Goal: Transaction & Acquisition: Purchase product/service

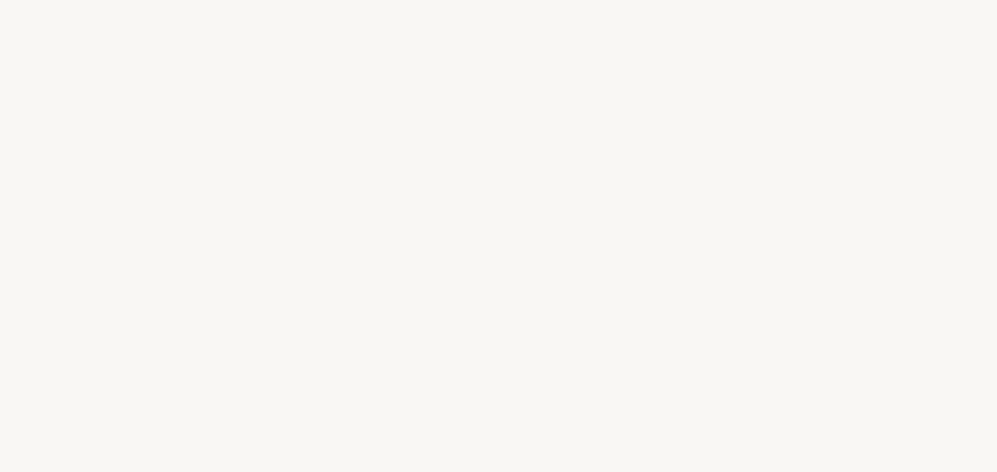
select select "FR"
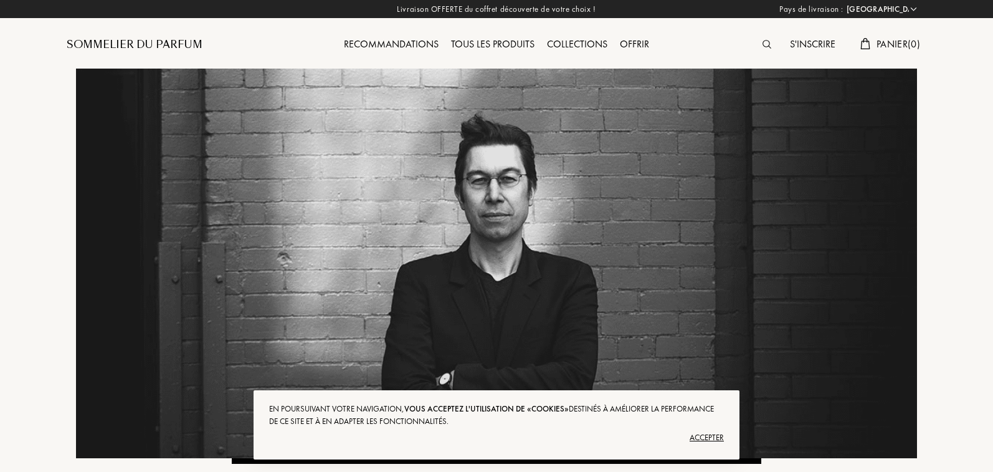
click at [174, 42] on div "Sommelier du Parfum" at bounding box center [135, 44] width 136 height 15
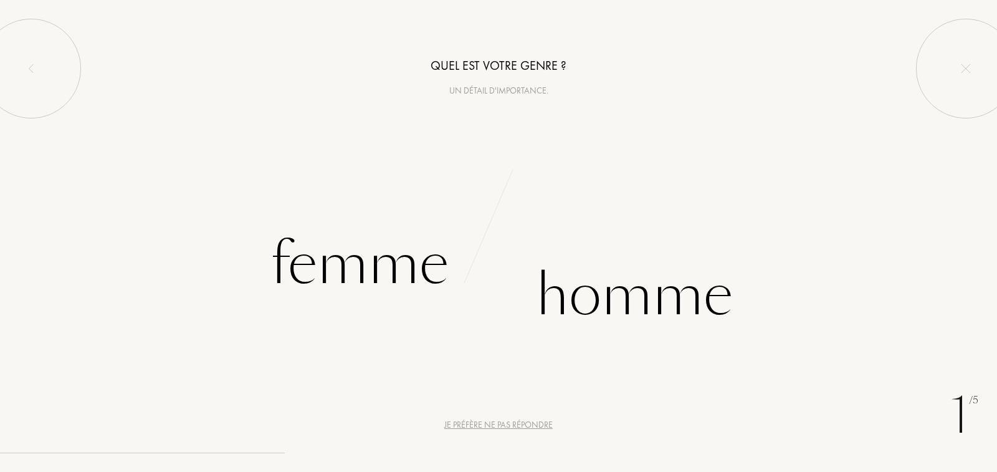
click at [480, 421] on div "Je préfère ne pas répondre" at bounding box center [498, 424] width 108 height 13
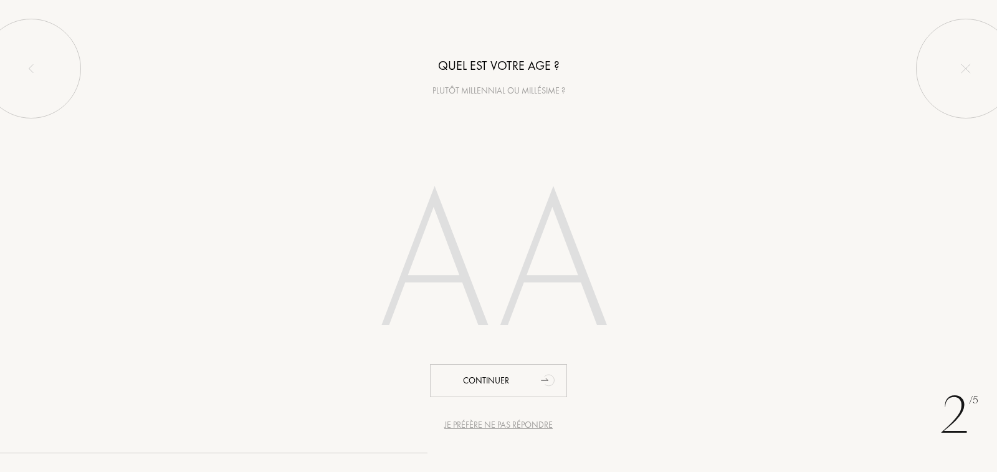
click at [480, 421] on div "Je préfère ne pas répondre" at bounding box center [498, 424] width 108 height 13
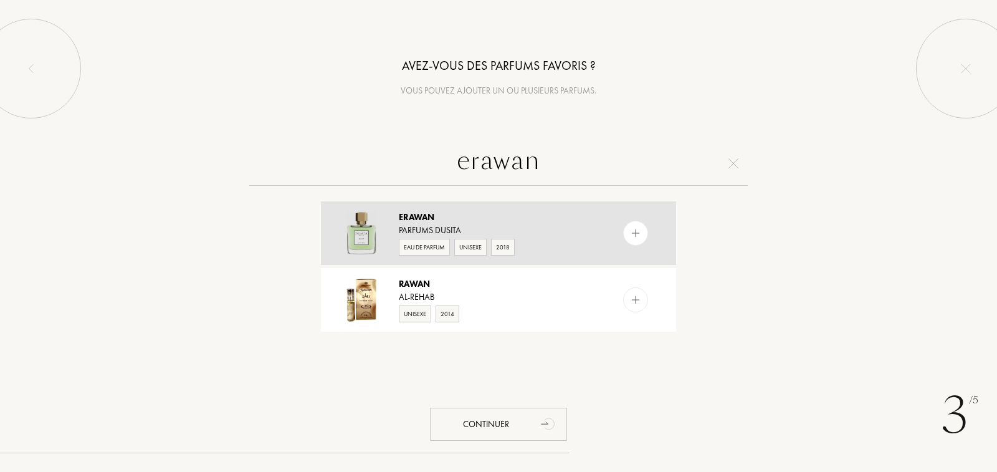
type input "erawan"
click at [553, 242] on div "Eau de Parfum Unisexe 2018" at bounding box center [498, 246] width 198 height 19
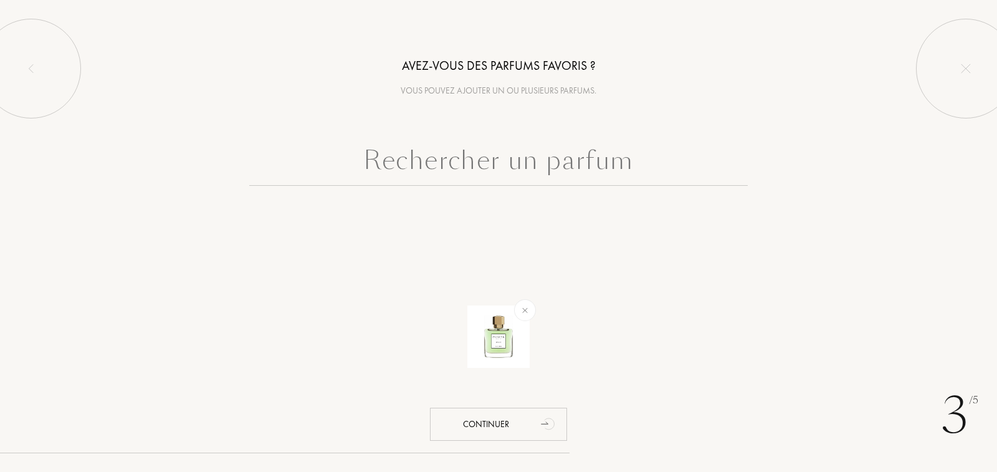
click at [531, 168] on input "text" at bounding box center [498, 163] width 499 height 45
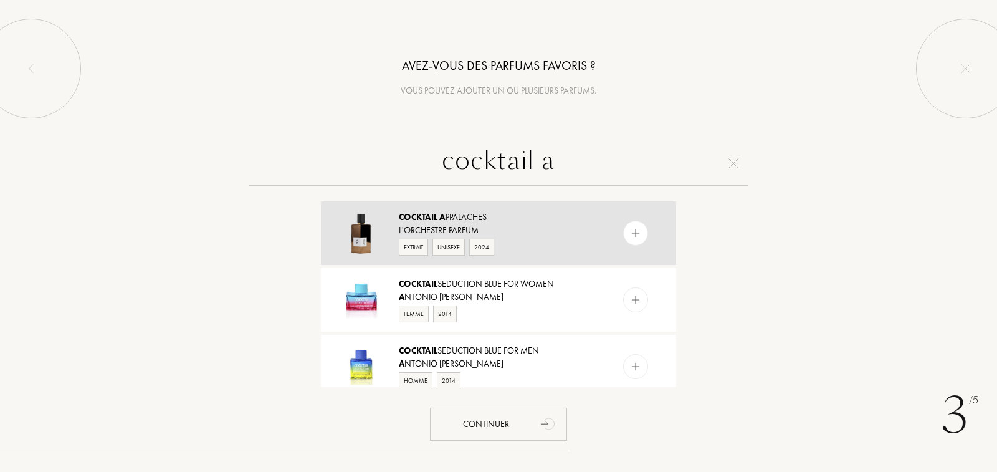
type input "cocktail a"
click at [548, 229] on div "L'Orchestre Parfum" at bounding box center [498, 230] width 198 height 13
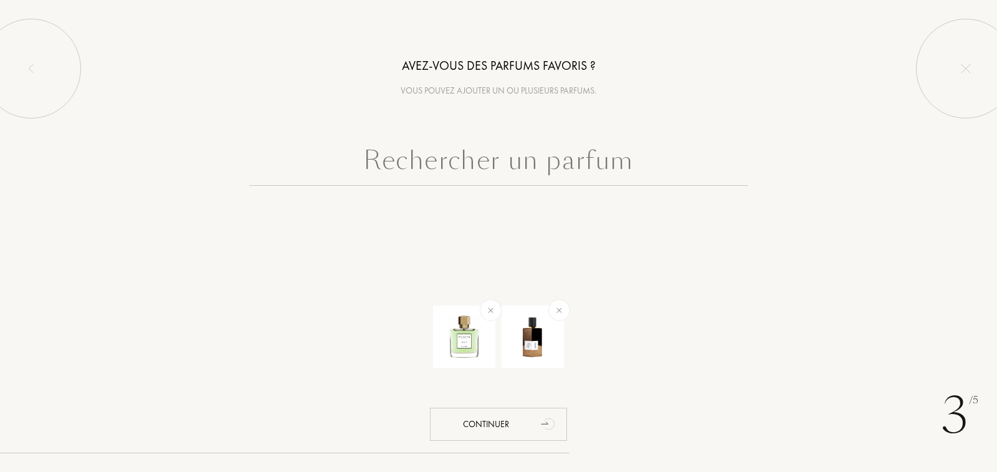
click at [507, 163] on input "text" at bounding box center [498, 163] width 499 height 45
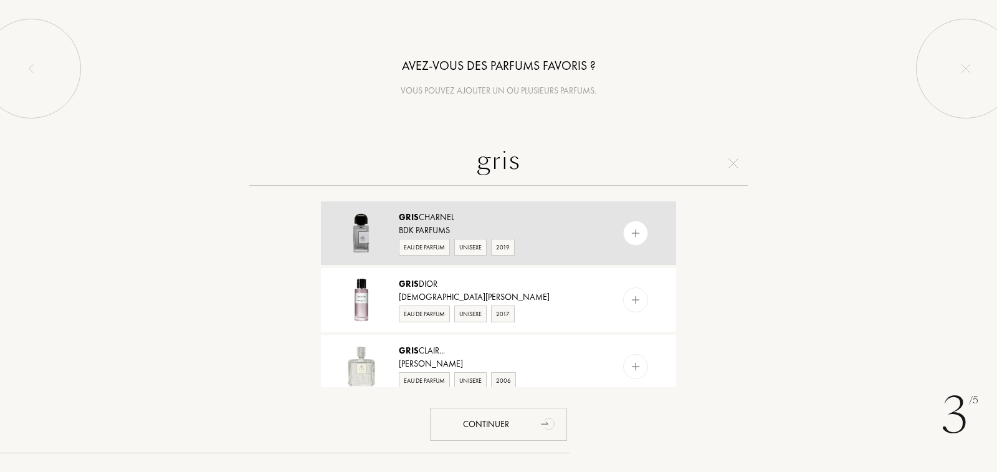
type input "gris"
click at [559, 231] on div "BDK Parfums" at bounding box center [498, 230] width 198 height 13
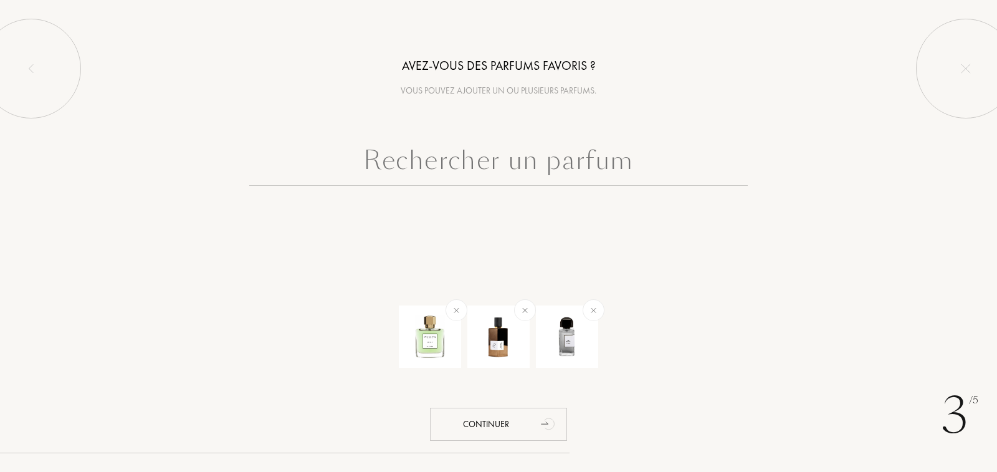
click at [520, 163] on input "text" at bounding box center [498, 163] width 499 height 45
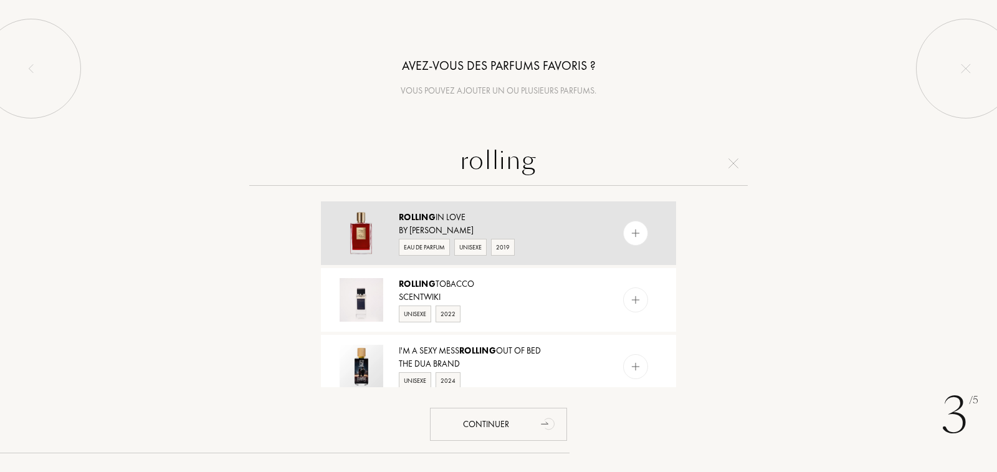
type input "rolling"
click at [565, 231] on div "By Kilian" at bounding box center [498, 230] width 198 height 13
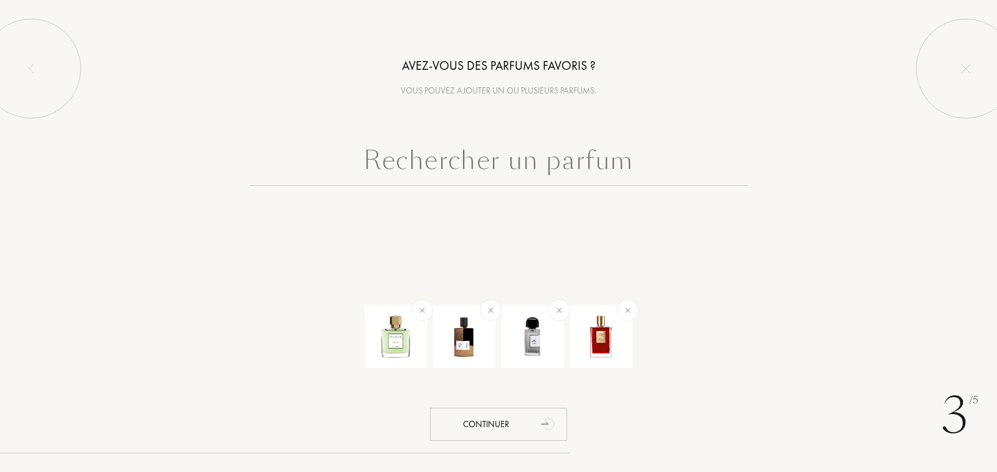
click at [537, 178] on input "text" at bounding box center [498, 163] width 499 height 45
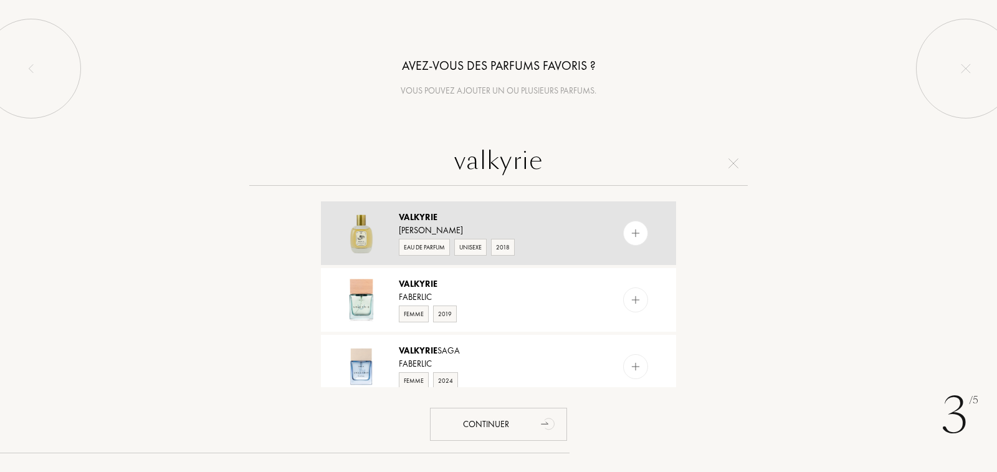
type input "valkyrie"
click at [573, 228] on div "Sylvaine Delacourte" at bounding box center [498, 230] width 198 height 13
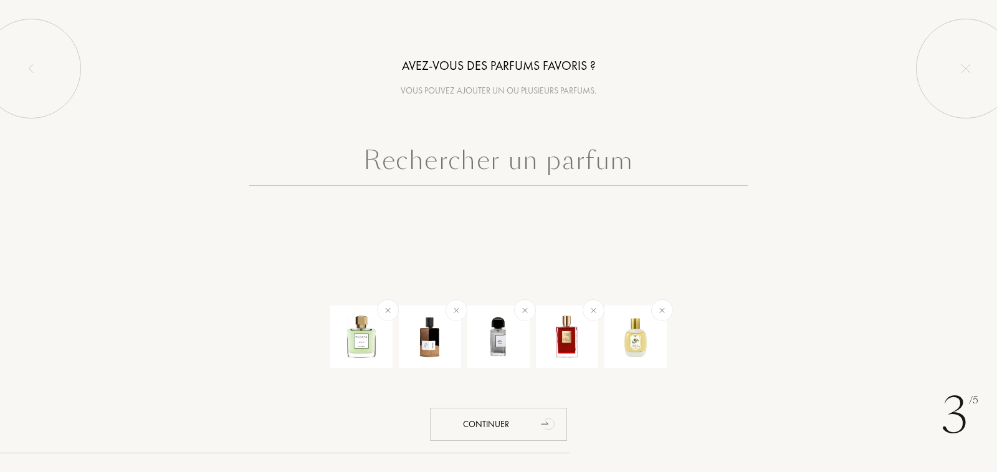
click at [538, 160] on input "text" at bounding box center [498, 163] width 499 height 45
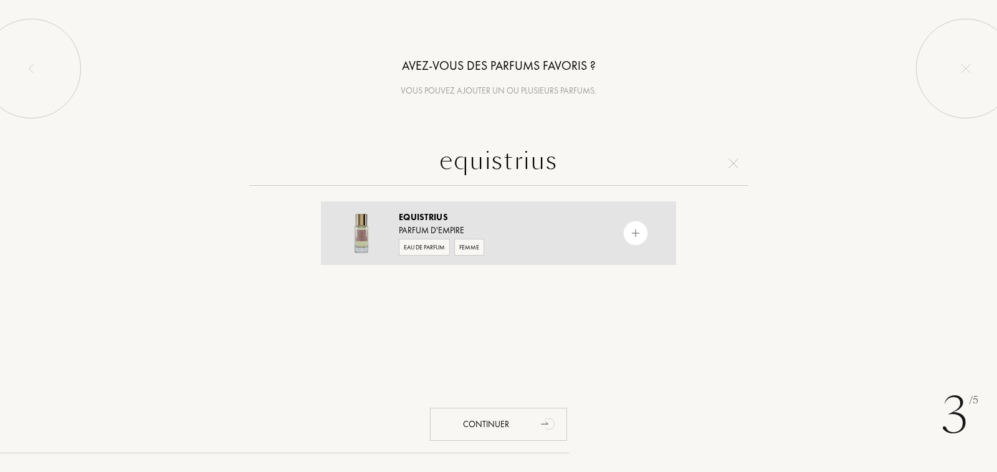
type input "equistrius"
click at [548, 219] on div "Equistrius" at bounding box center [498, 217] width 198 height 13
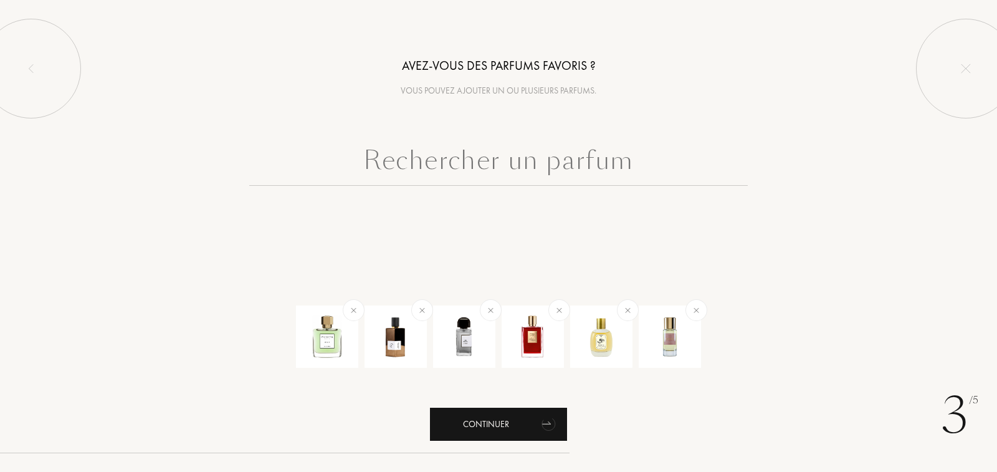
click at [475, 434] on div "Continuer" at bounding box center [498, 424] width 137 height 33
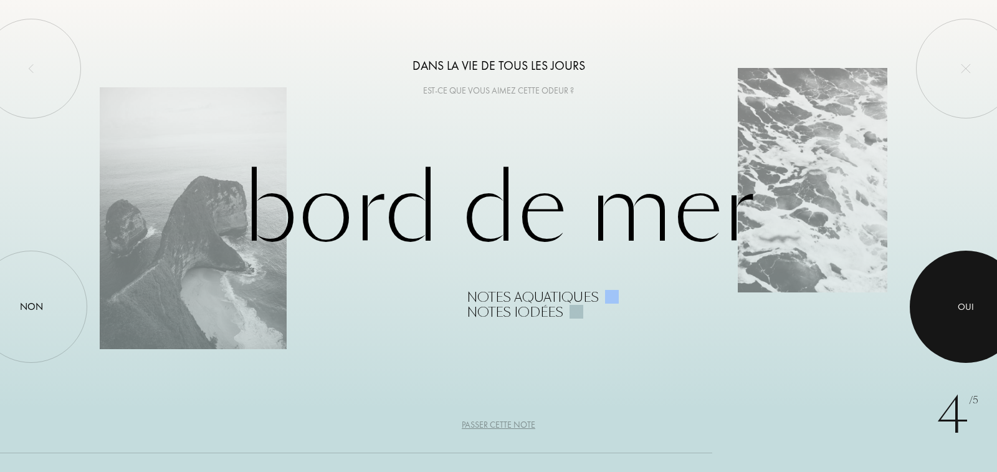
click at [936, 307] on div at bounding box center [966, 307] width 112 height 112
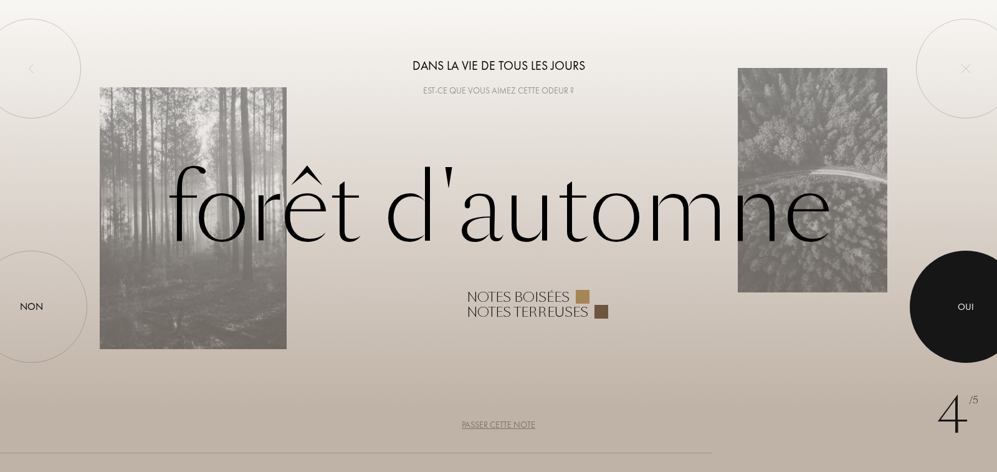
click at [945, 299] on div at bounding box center [966, 307] width 112 height 112
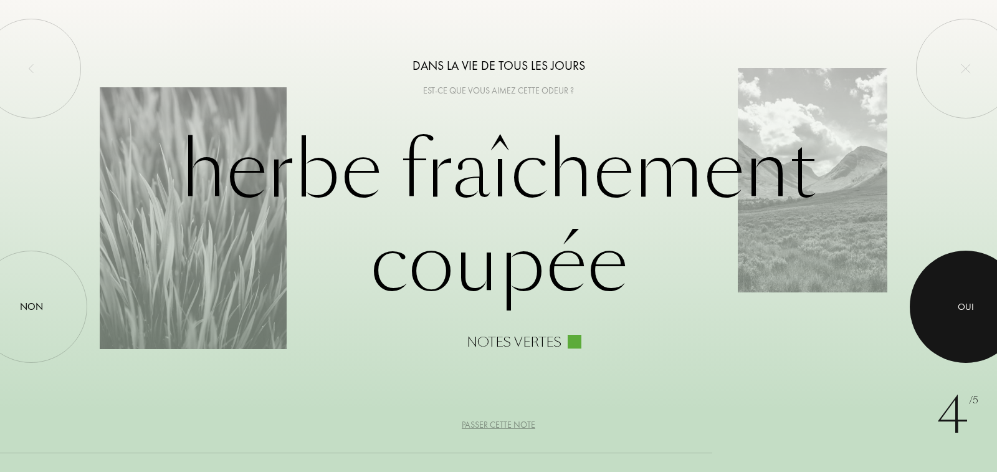
click at [950, 289] on div at bounding box center [966, 307] width 112 height 112
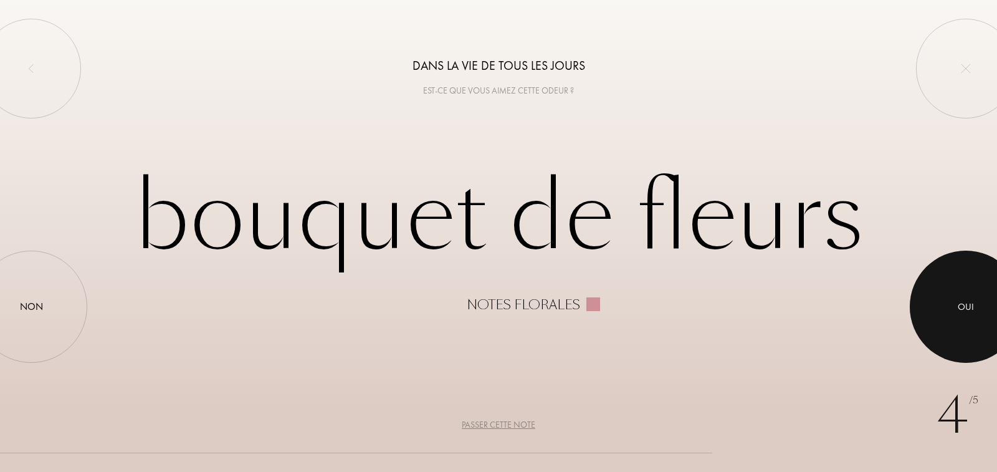
click at [950, 289] on div at bounding box center [966, 307] width 112 height 112
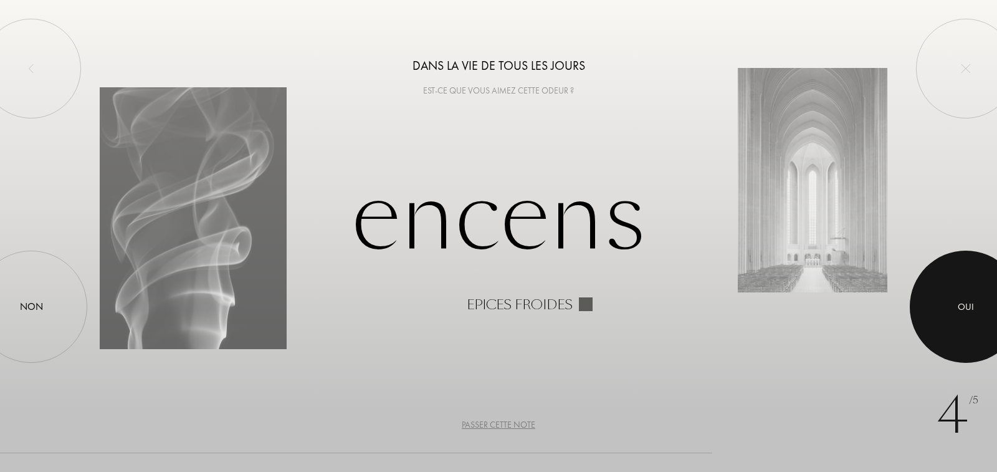
click at [950, 289] on div at bounding box center [966, 307] width 112 height 112
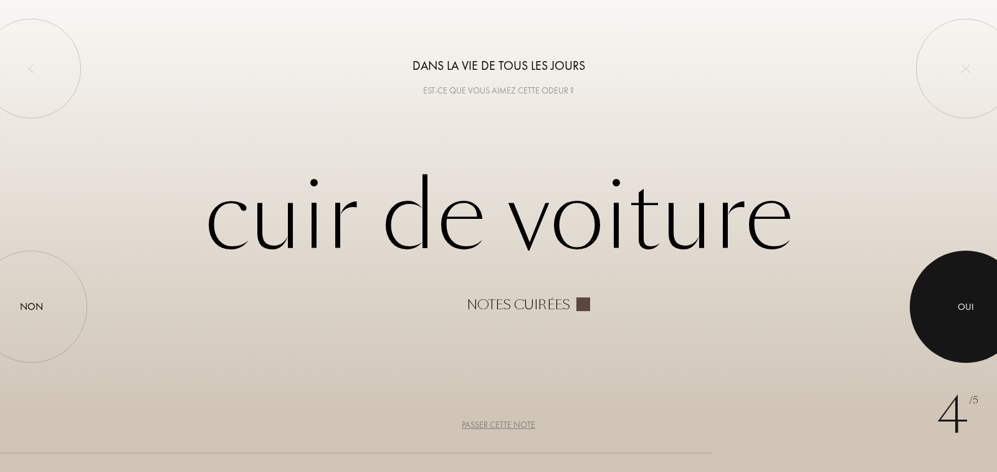
click at [950, 289] on div at bounding box center [966, 307] width 112 height 112
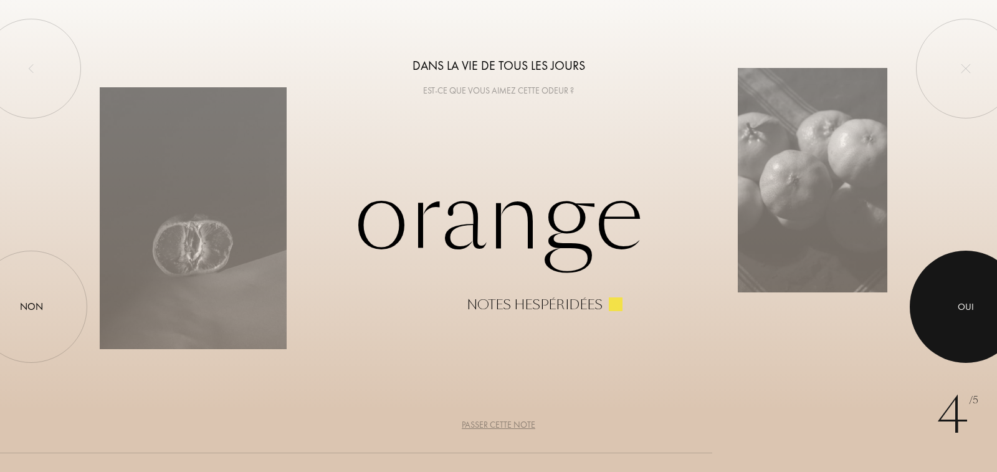
click at [950, 289] on div at bounding box center [966, 307] width 112 height 112
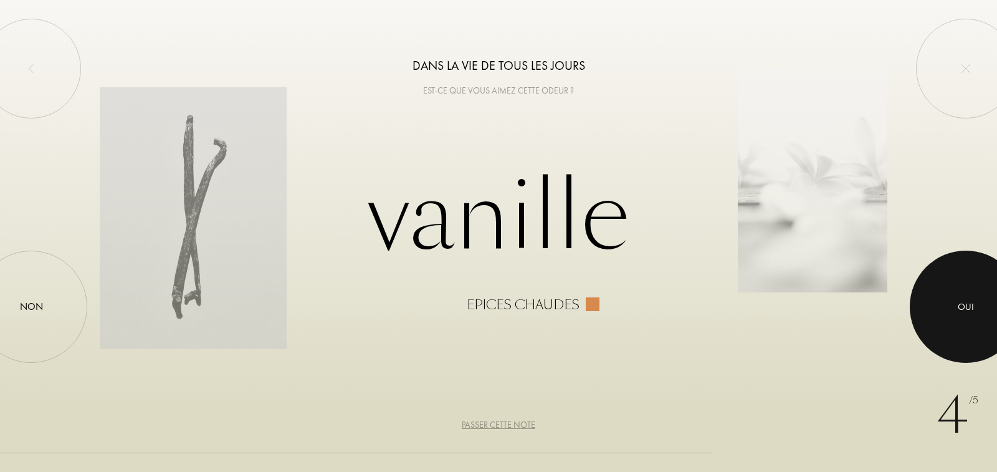
click at [950, 289] on div at bounding box center [966, 307] width 112 height 112
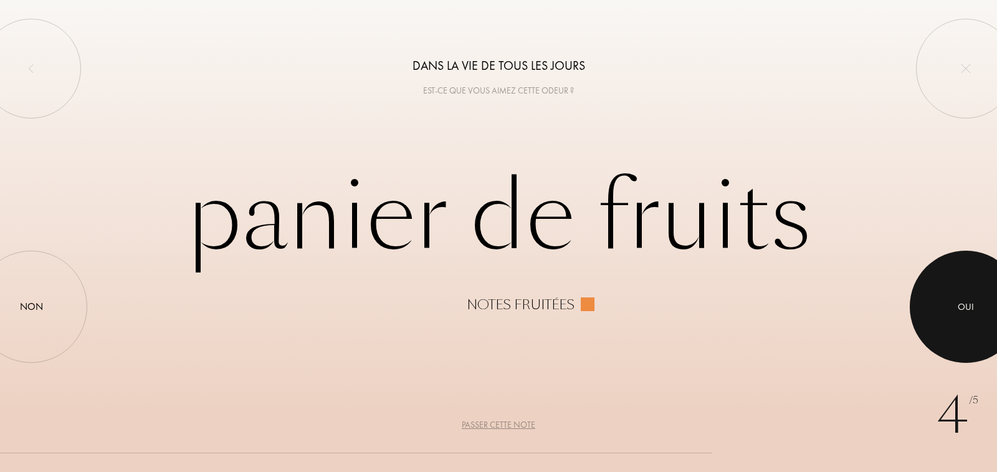
click at [950, 289] on div at bounding box center [966, 307] width 112 height 112
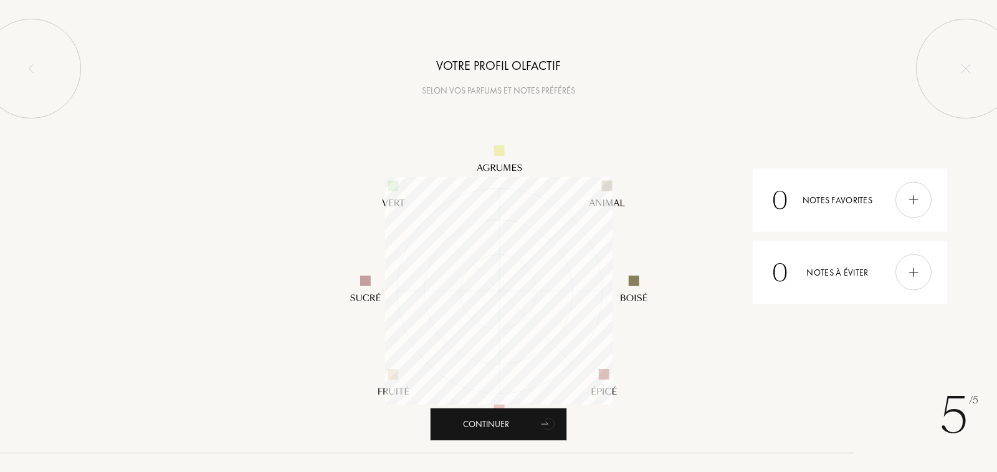
scroll to position [227, 227]
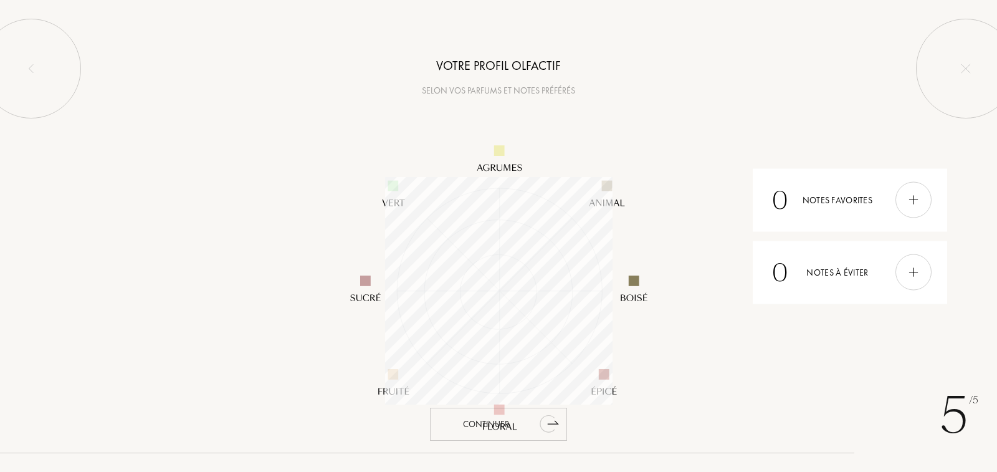
click at [467, 425] on div "Continuer" at bounding box center [498, 424] width 137 height 33
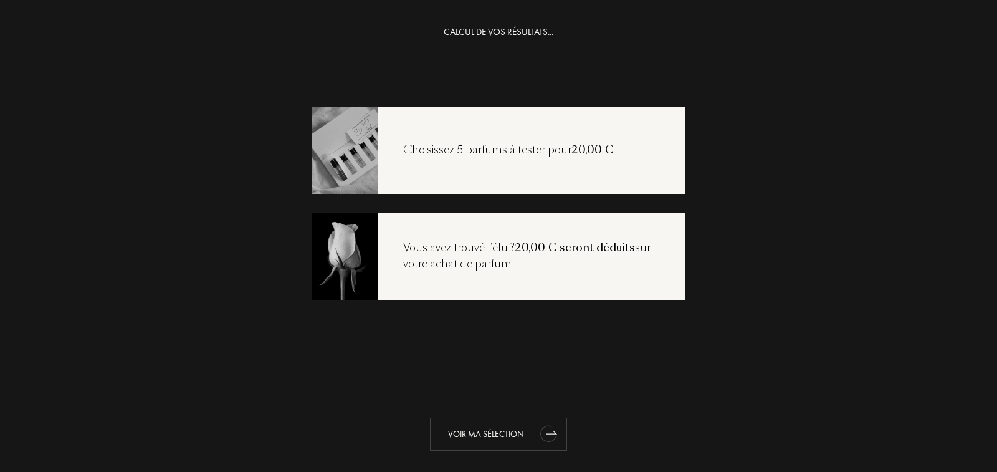
click at [469, 446] on div "Voir ma sélection" at bounding box center [498, 434] width 137 height 33
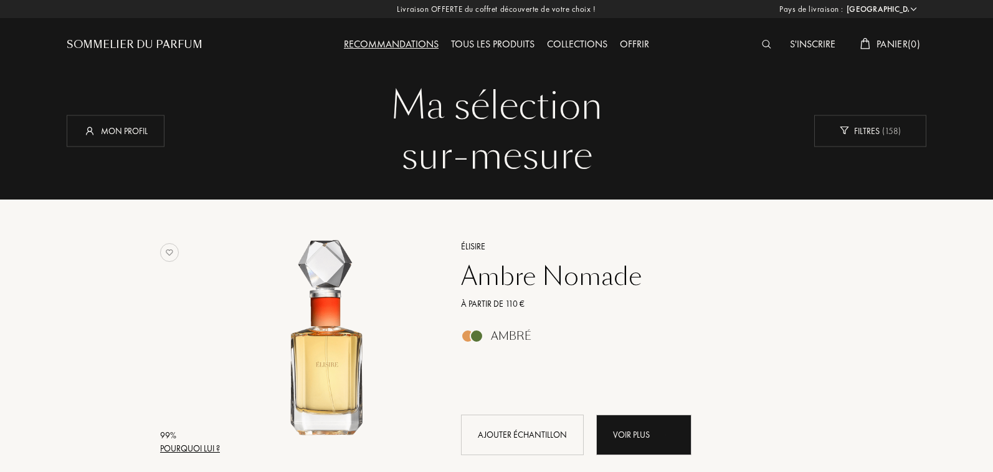
select select "FR"
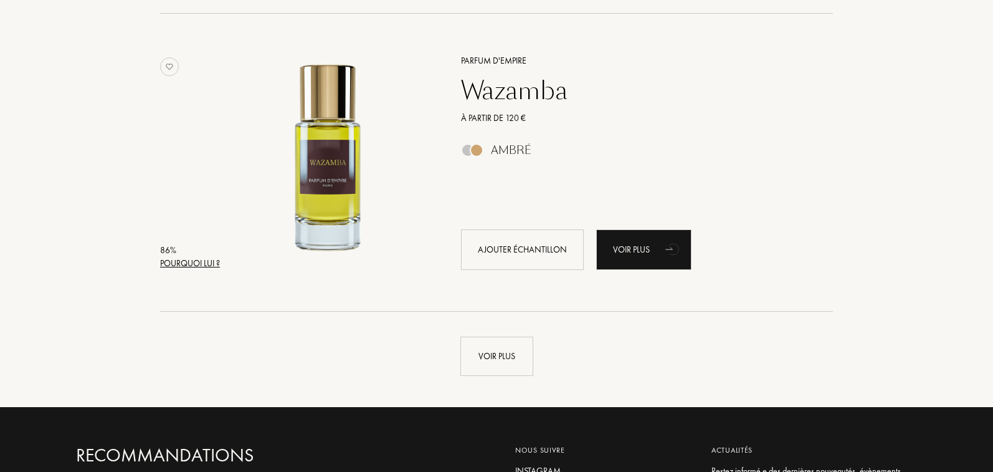
scroll to position [2940, 0]
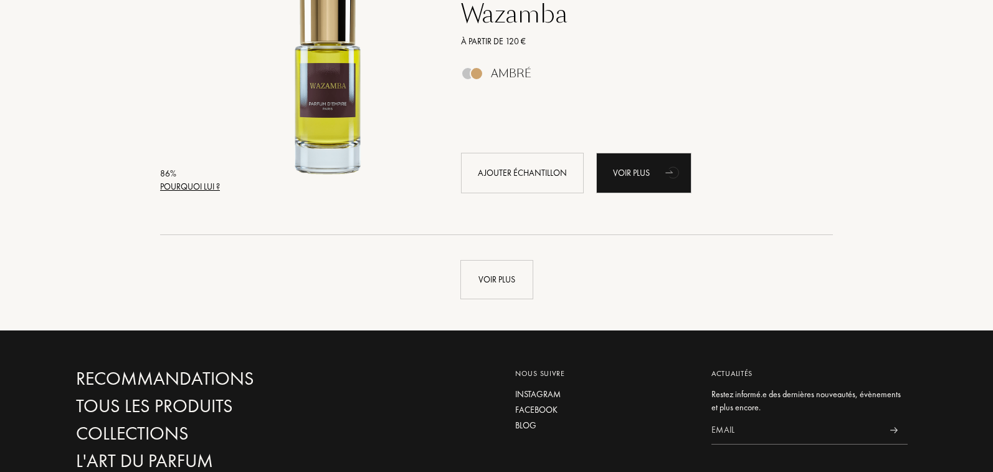
click at [506, 285] on div "Voir plus" at bounding box center [497, 279] width 73 height 39
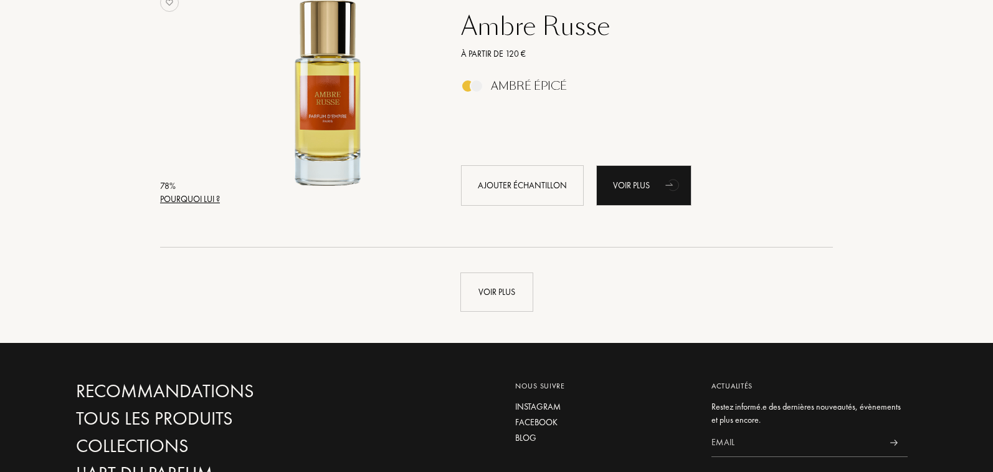
scroll to position [5930, 0]
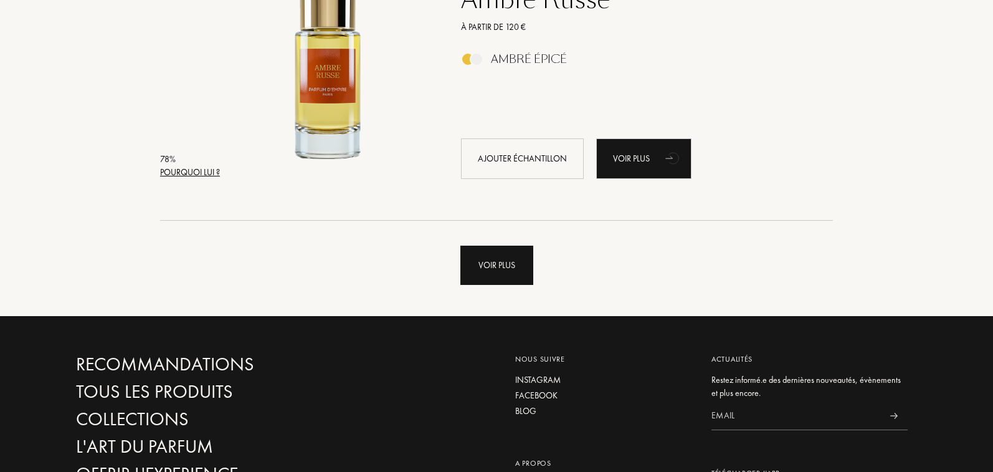
click at [505, 263] on div "Voir plus" at bounding box center [497, 265] width 73 height 39
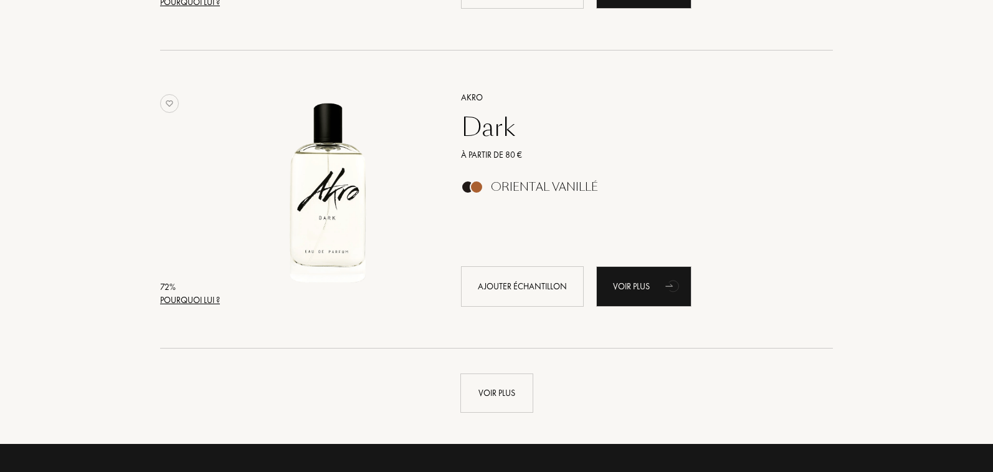
scroll to position [8842, 0]
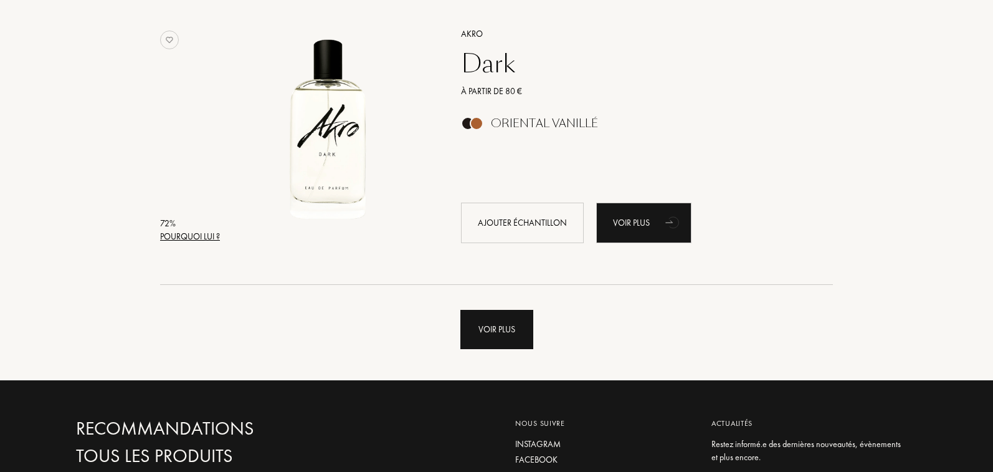
click at [496, 327] on div "Voir plus" at bounding box center [497, 329] width 73 height 39
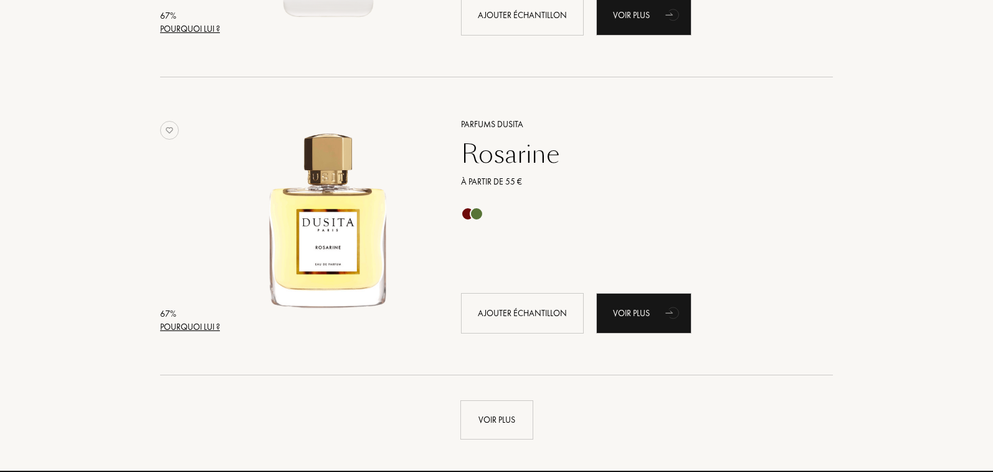
scroll to position [11744, 0]
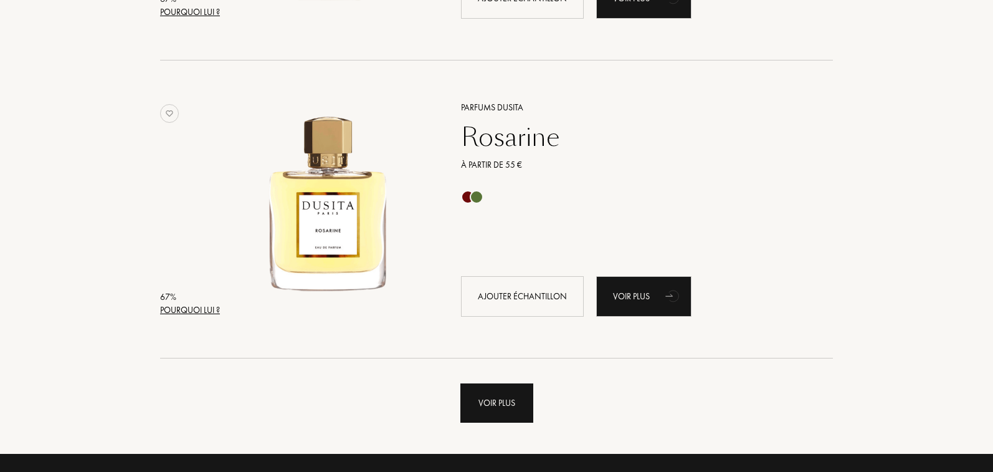
click at [514, 410] on div "Voir plus" at bounding box center [497, 402] width 73 height 39
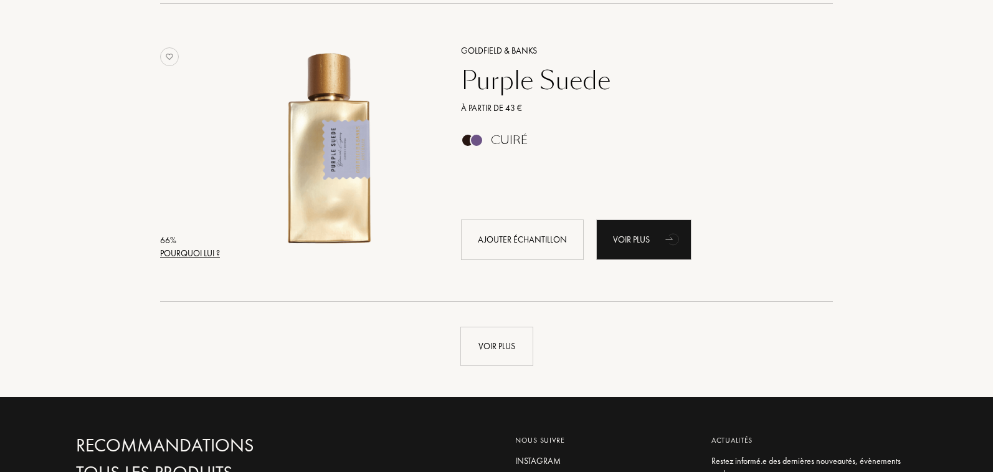
scroll to position [14818, 0]
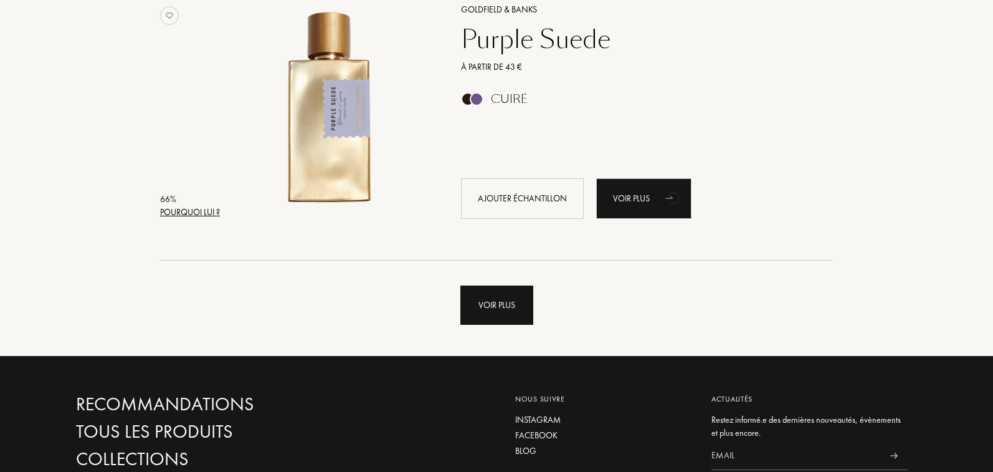
click at [489, 315] on div "Voir plus" at bounding box center [497, 304] width 73 height 39
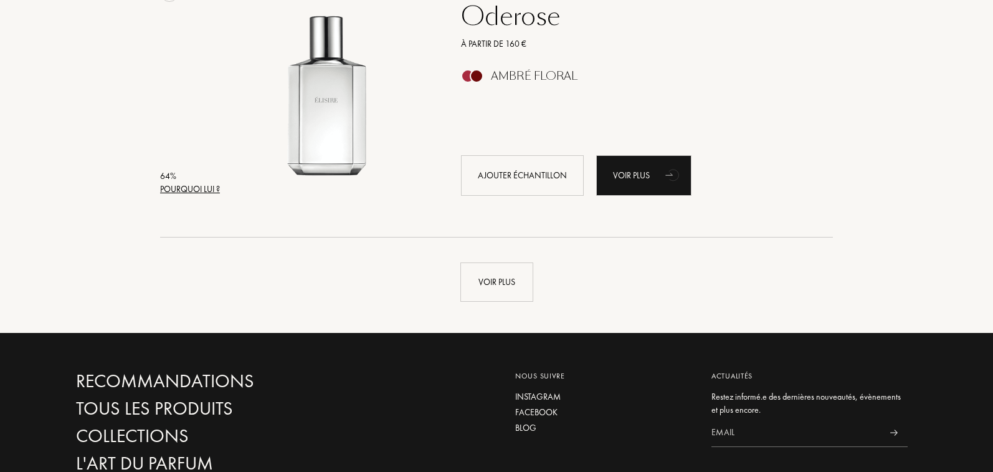
scroll to position [17889, 0]
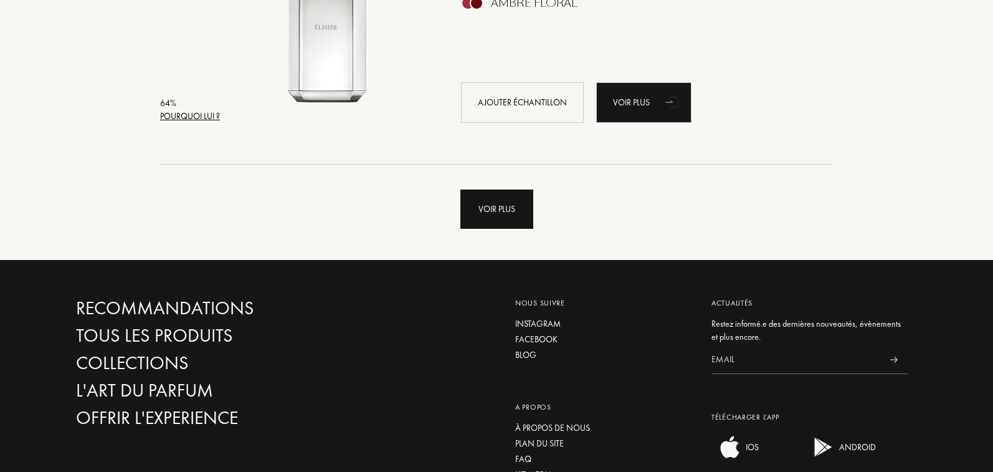
click at [512, 209] on div "Voir plus" at bounding box center [497, 208] width 73 height 39
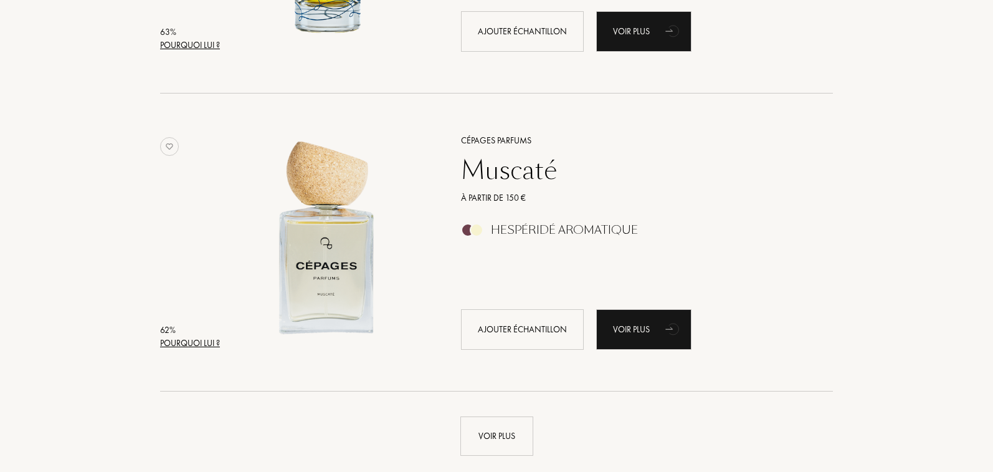
scroll to position [20724, 0]
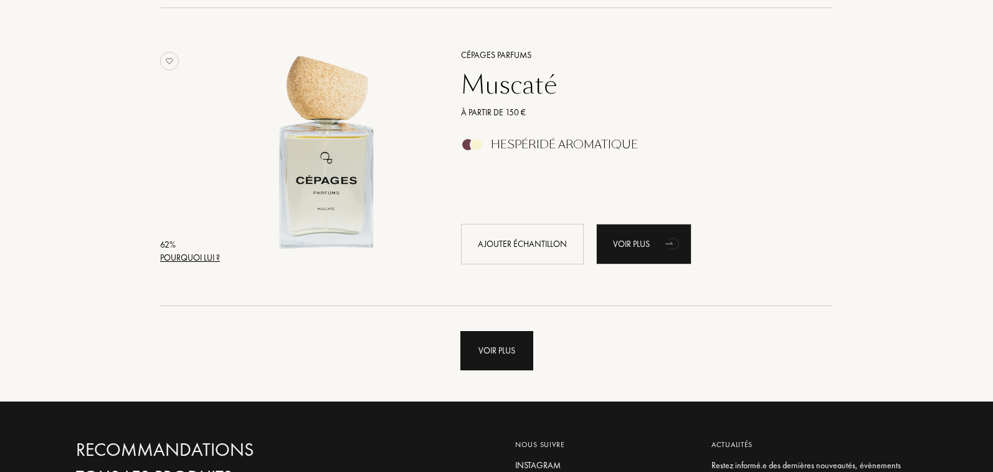
click at [515, 358] on div "Voir plus" at bounding box center [497, 350] width 73 height 39
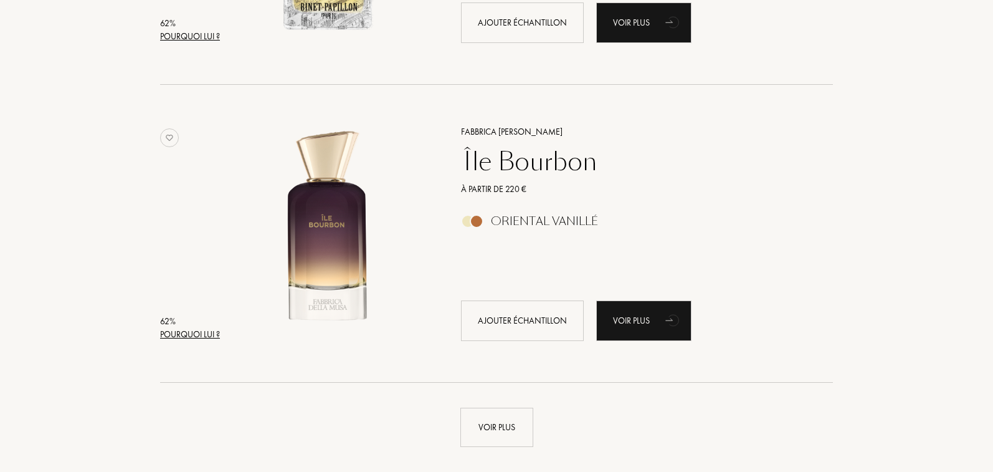
scroll to position [23655, 0]
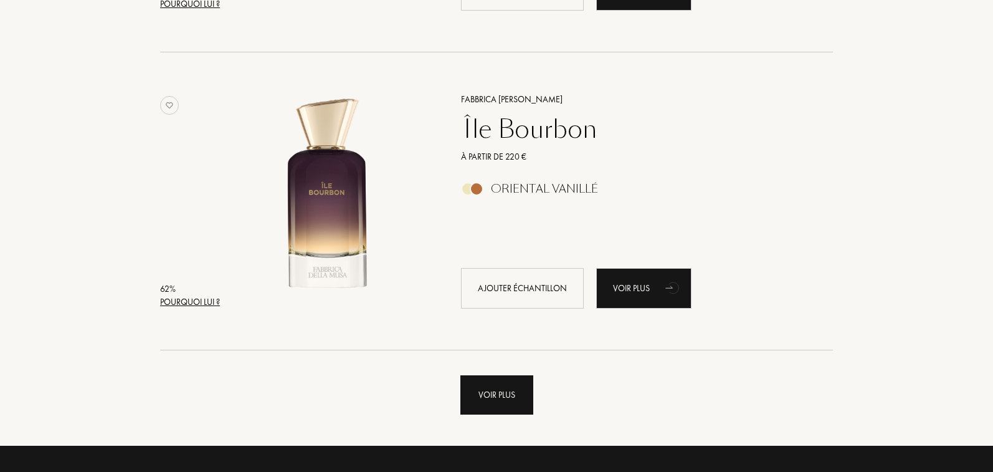
click at [514, 406] on div "Voir plus" at bounding box center [497, 394] width 73 height 39
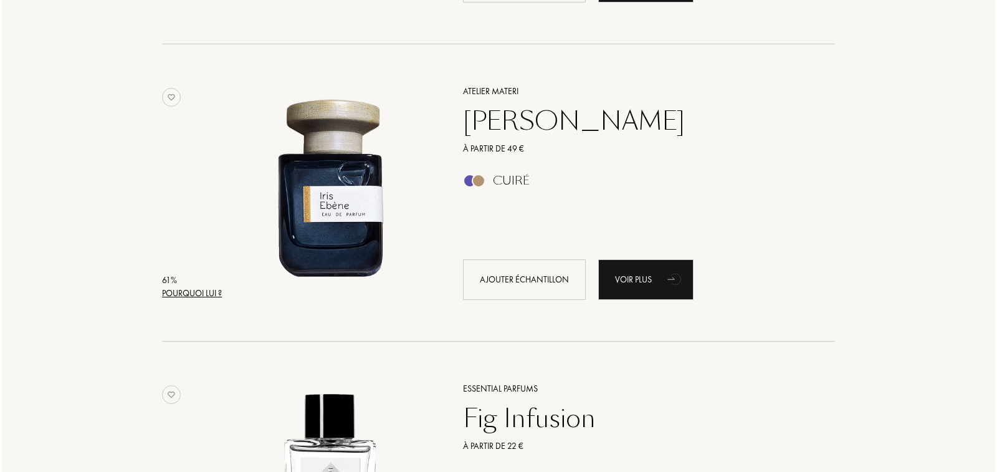
scroll to position [23997, 0]
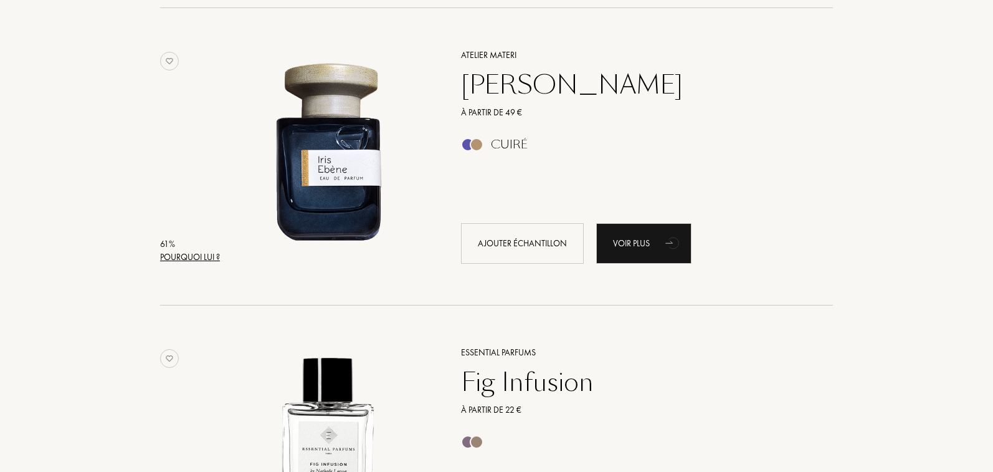
click at [214, 254] on div "Pourquoi lui ?" at bounding box center [190, 257] width 60 height 13
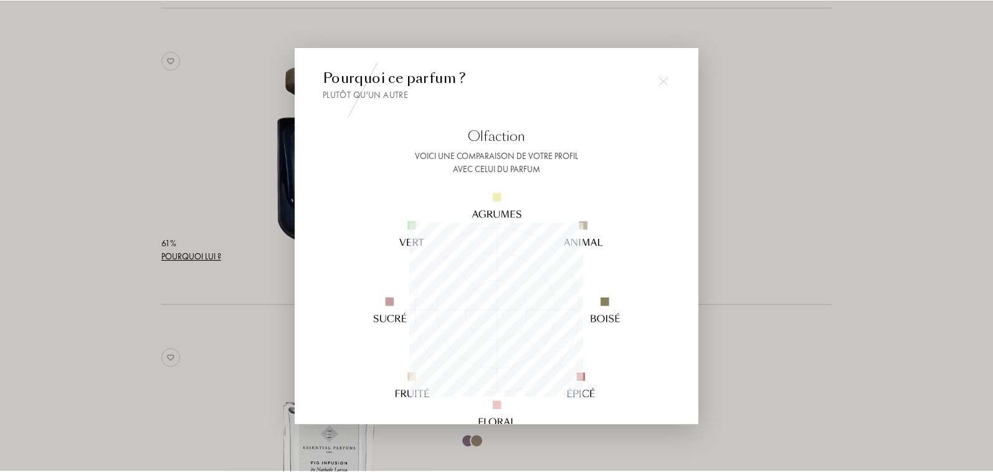
scroll to position [174, 174]
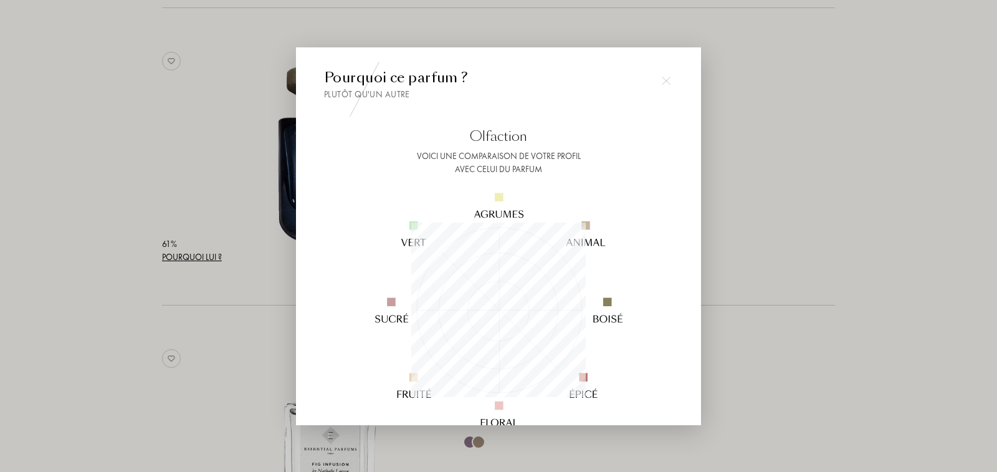
click at [665, 82] on img at bounding box center [666, 81] width 9 height 9
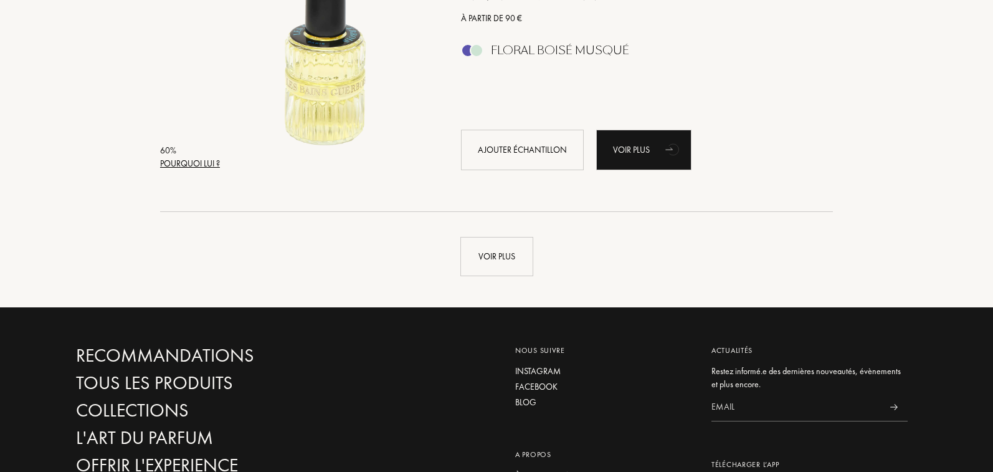
scroll to position [26805, 0]
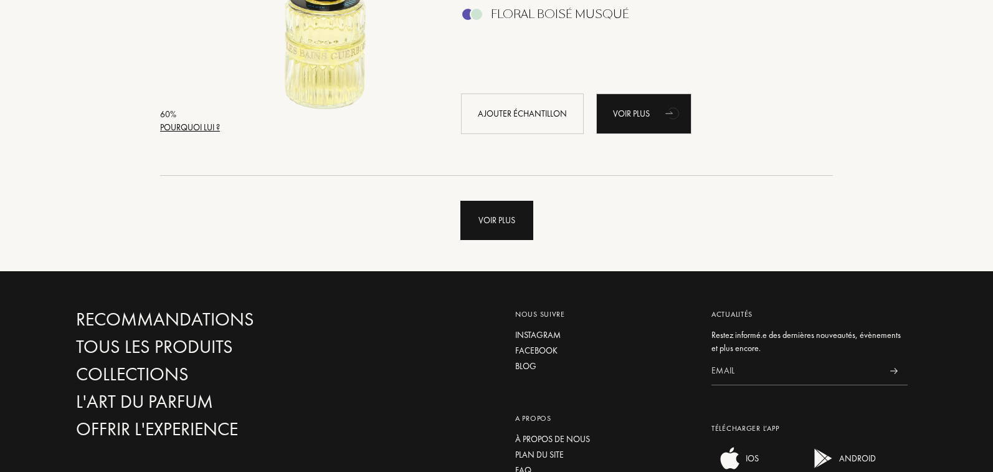
click at [489, 218] on div "Voir plus" at bounding box center [497, 220] width 73 height 39
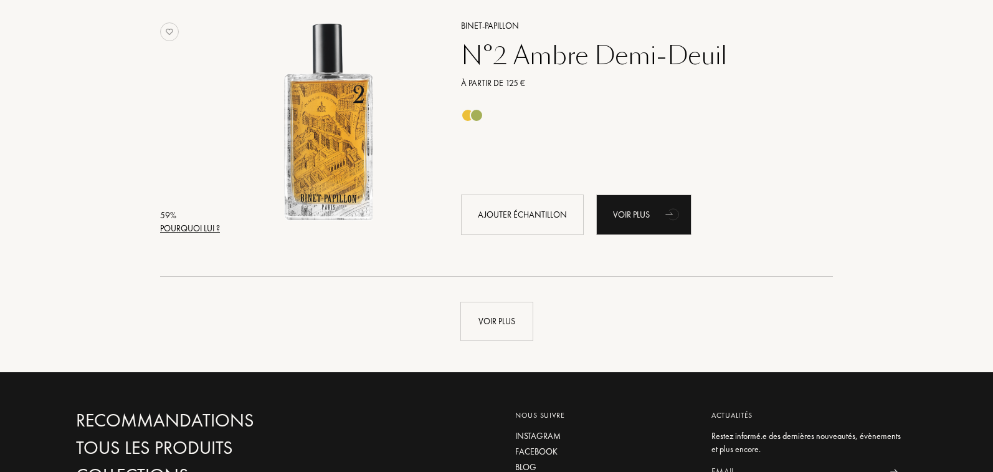
scroll to position [29720, 0]
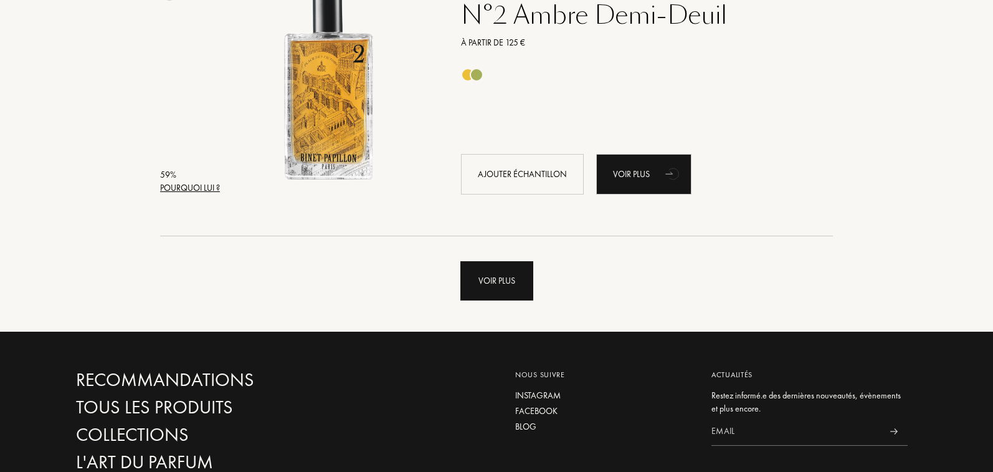
click at [518, 287] on div "Voir plus" at bounding box center [497, 280] width 73 height 39
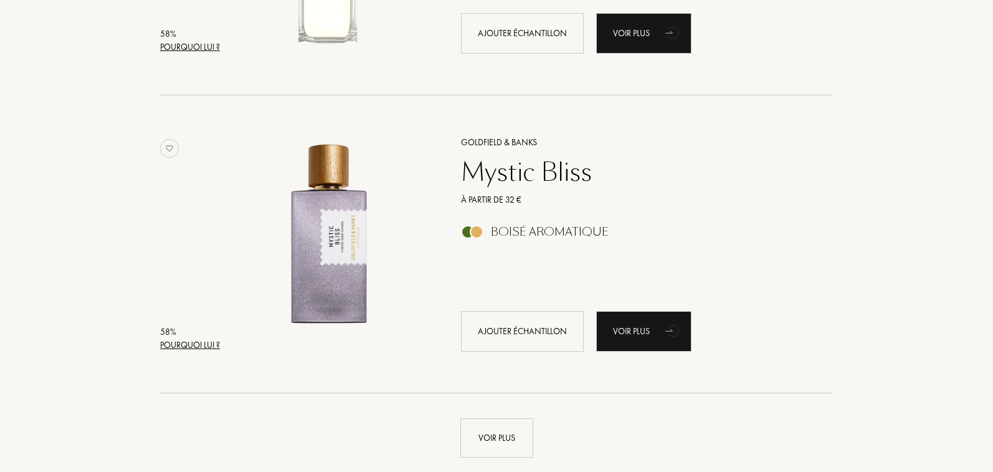
scroll to position [32583, 0]
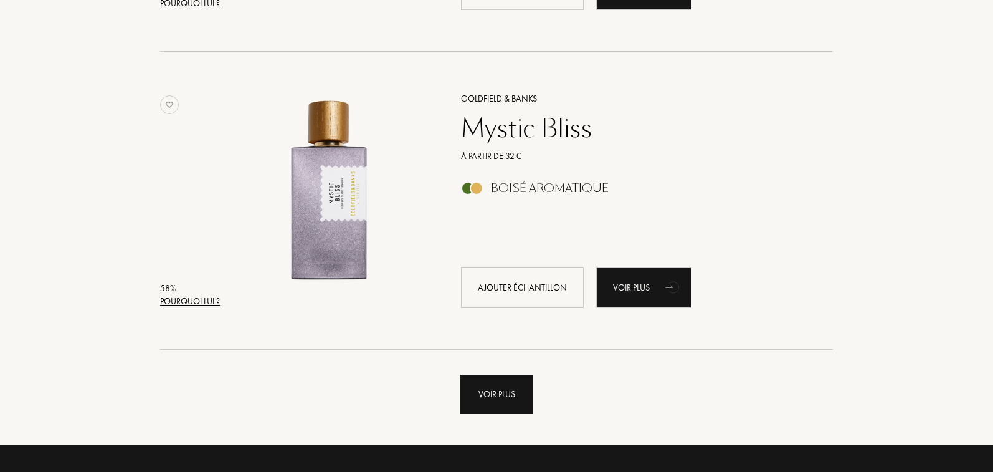
click at [493, 409] on div "Voir plus" at bounding box center [497, 394] width 73 height 39
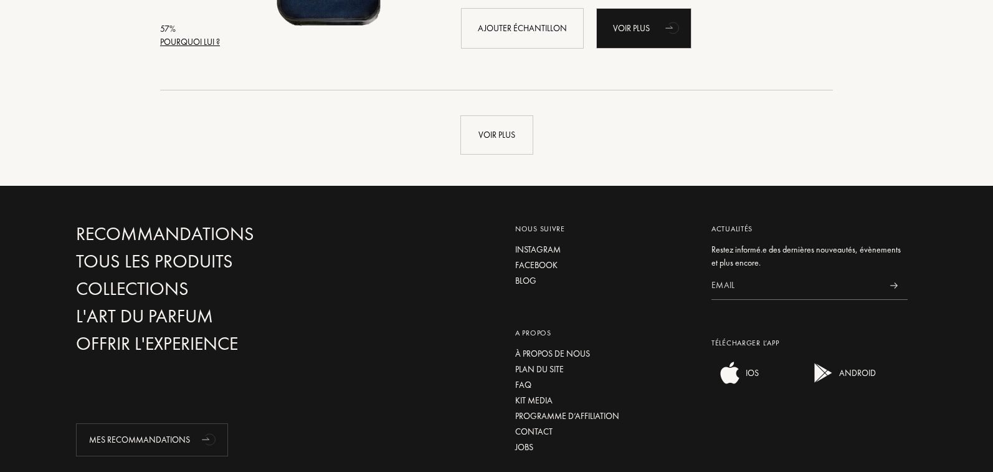
scroll to position [35866, 0]
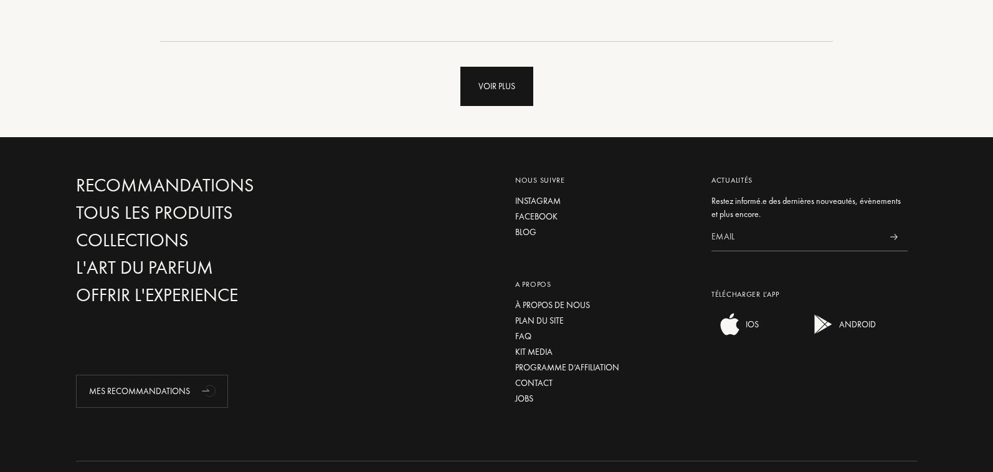
click at [482, 85] on div "Voir plus" at bounding box center [497, 86] width 73 height 39
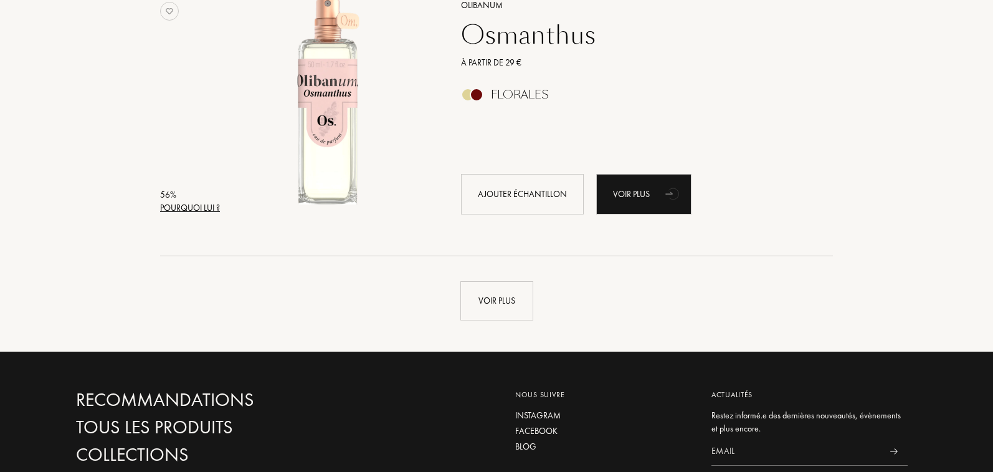
scroll to position [38733, 0]
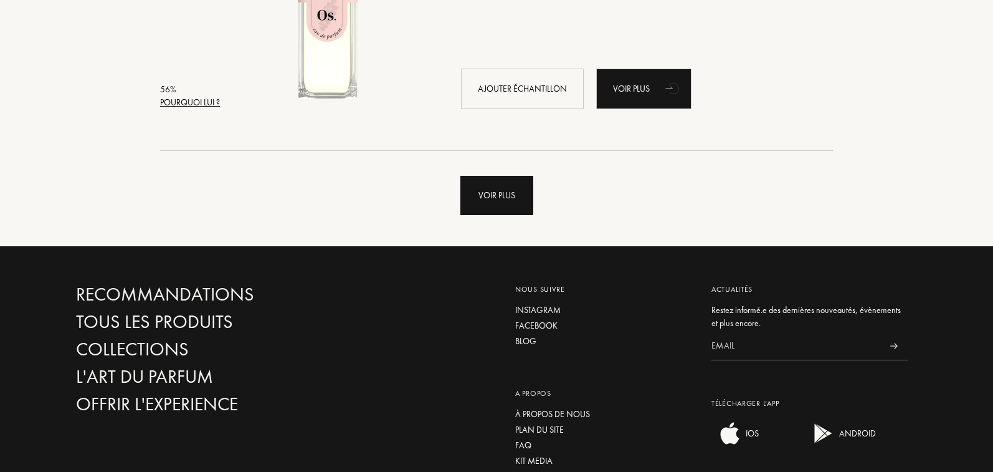
click at [500, 188] on div "Voir plus" at bounding box center [497, 195] width 73 height 39
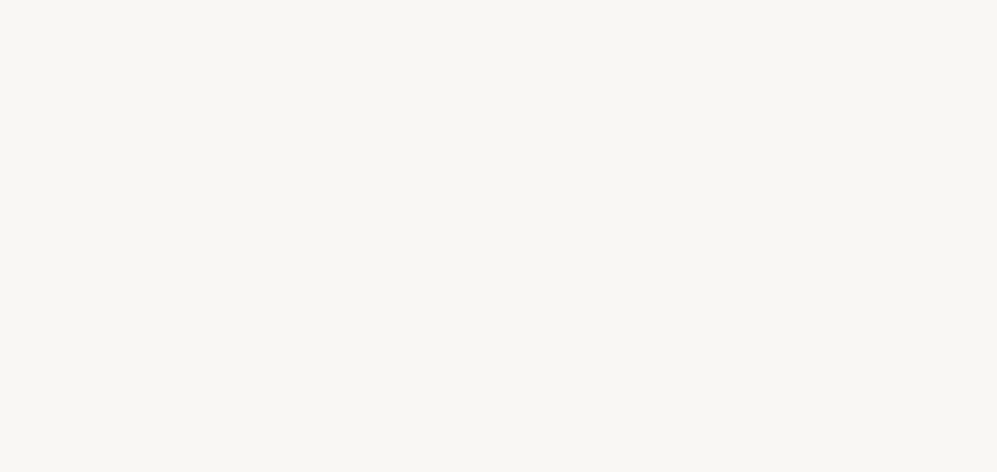
select select "FR"
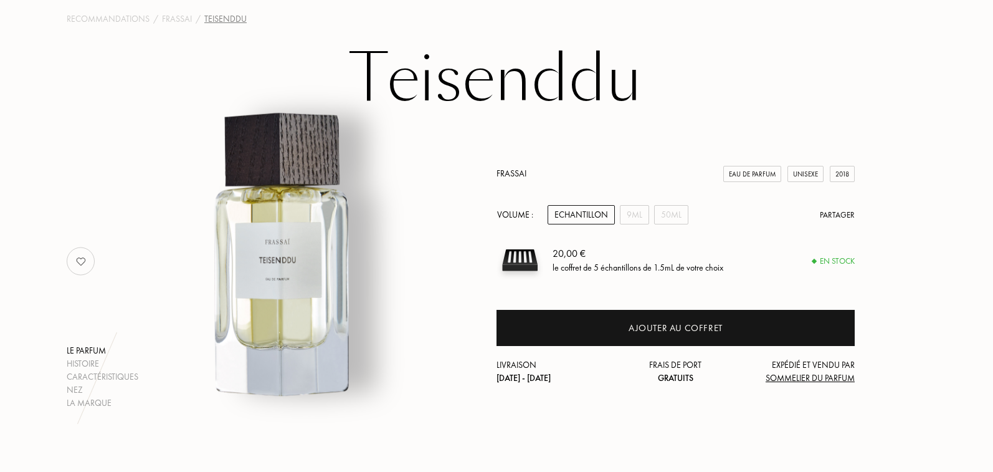
scroll to position [50, 0]
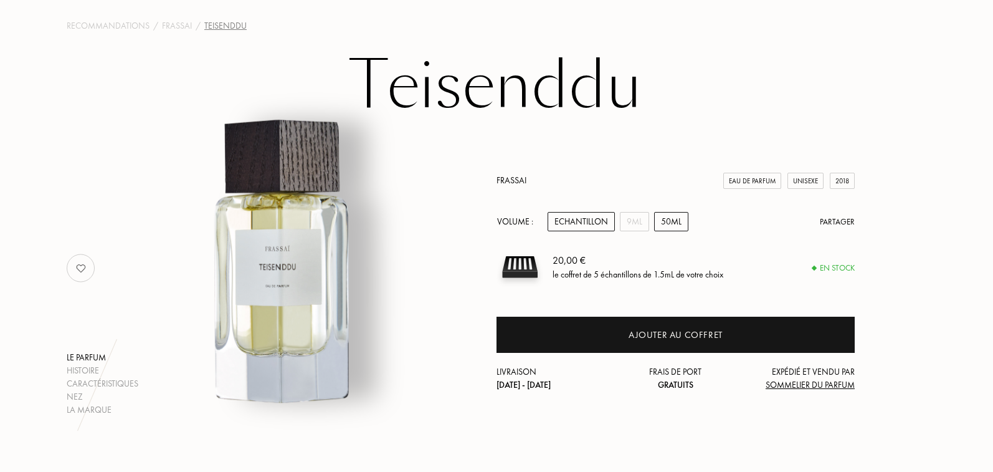
click at [671, 225] on div "50mL" at bounding box center [671, 221] width 34 height 19
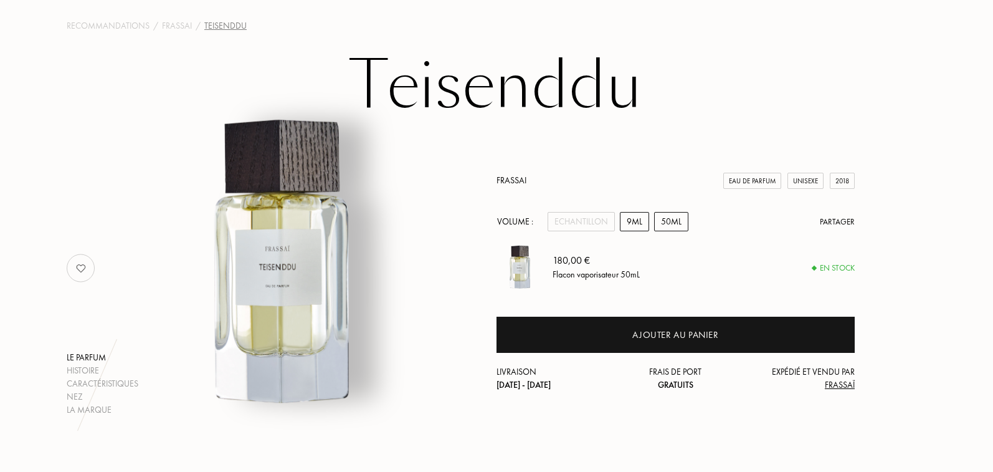
click at [634, 221] on div "9mL" at bounding box center [634, 221] width 29 height 19
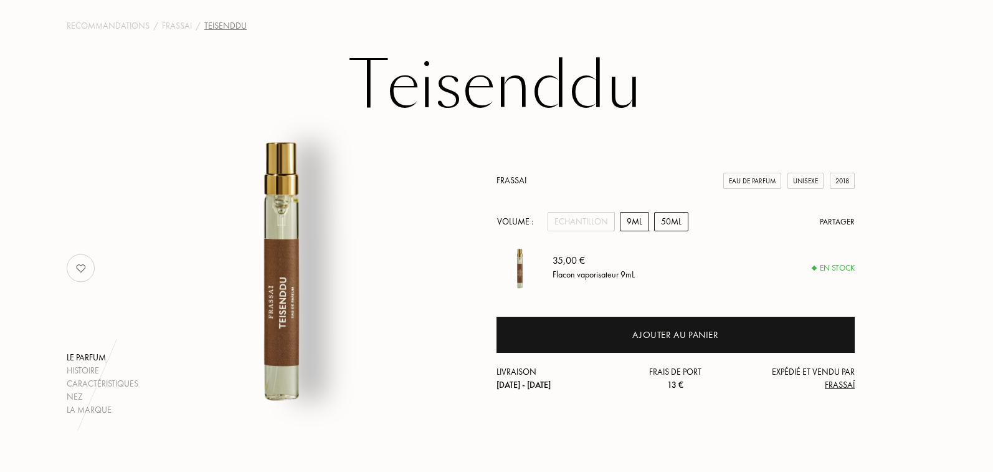
click at [663, 222] on div "50mL" at bounding box center [671, 221] width 34 height 19
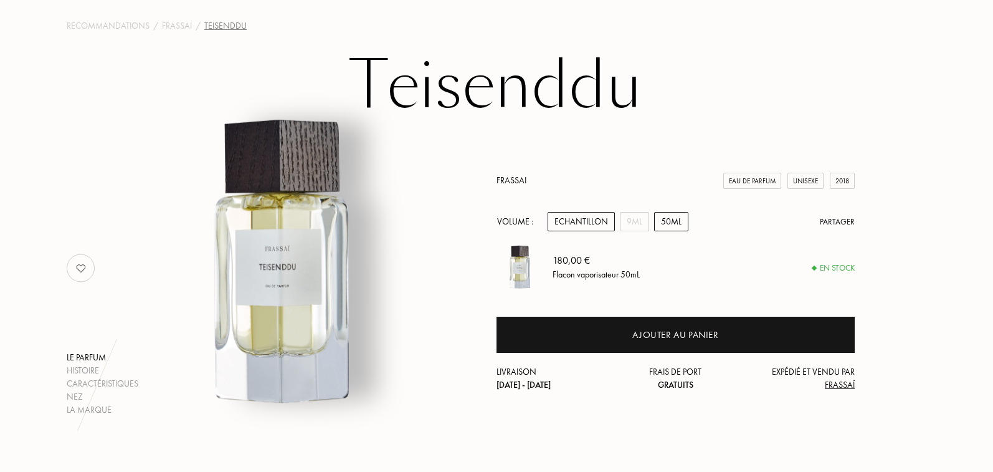
click at [595, 226] on div "Echantillon" at bounding box center [581, 221] width 67 height 19
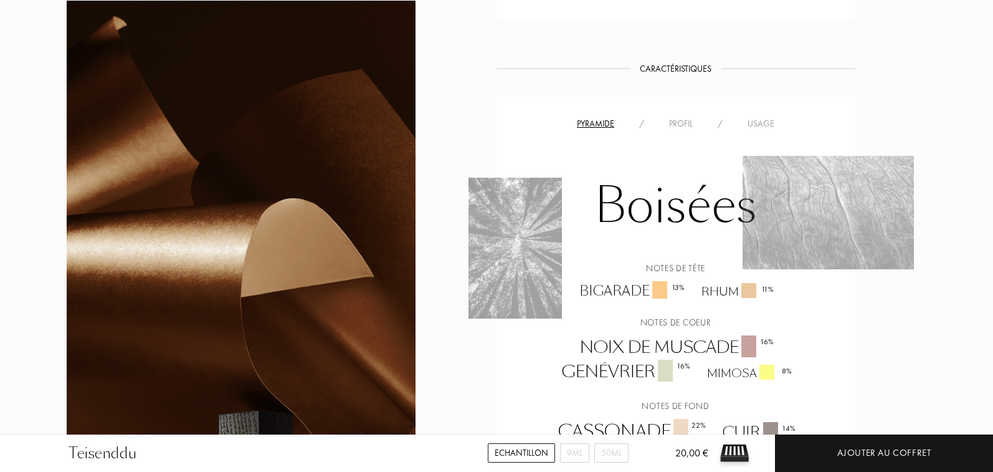
scroll to position [931, 0]
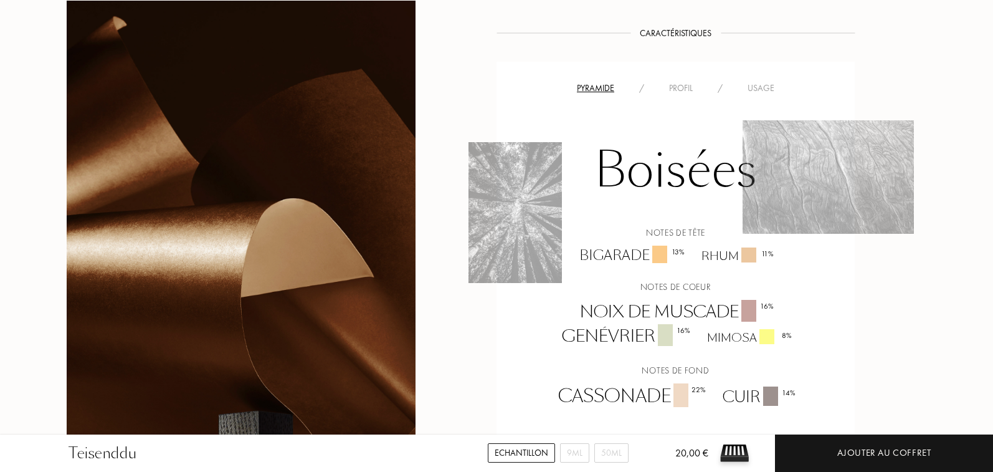
click at [759, 95] on div "Boisées Notes de tête Bigarade 13 % Rhum 11 % Notes de coeur Noix de muscade 16…" at bounding box center [676, 252] width 340 height 315
click at [759, 87] on div "Usage" at bounding box center [761, 88] width 52 height 13
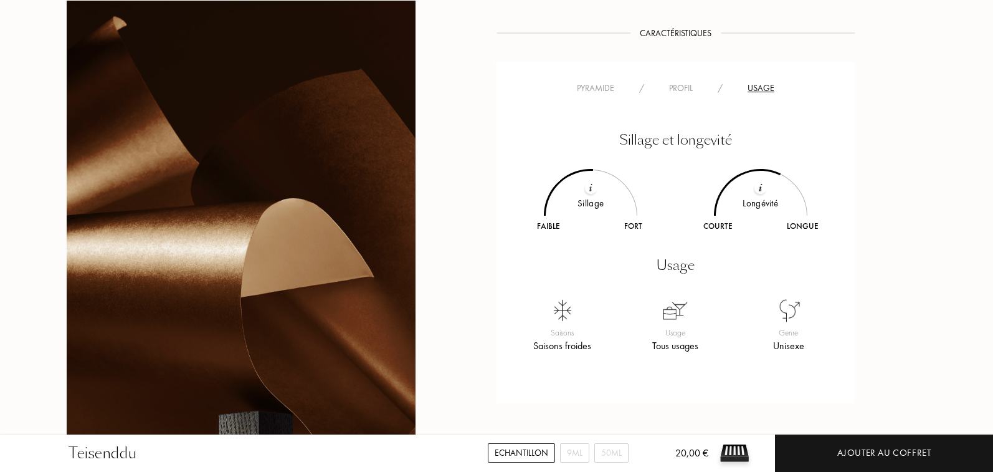
click at [610, 79] on div "Pyramide / Profil / Usage Sillage et longevité Sillage Faible Fort Longévité Co…" at bounding box center [676, 233] width 358 height 342
click at [591, 85] on div "Pyramide" at bounding box center [596, 88] width 62 height 13
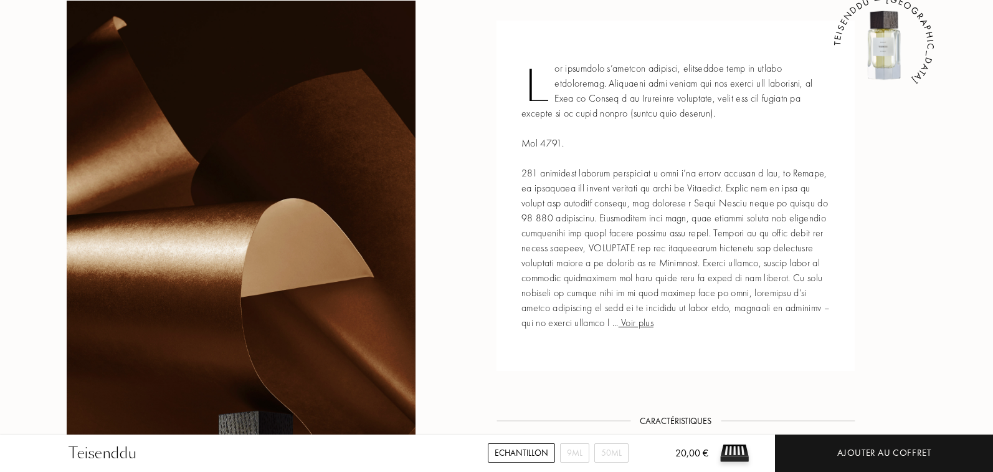
scroll to position [550, 0]
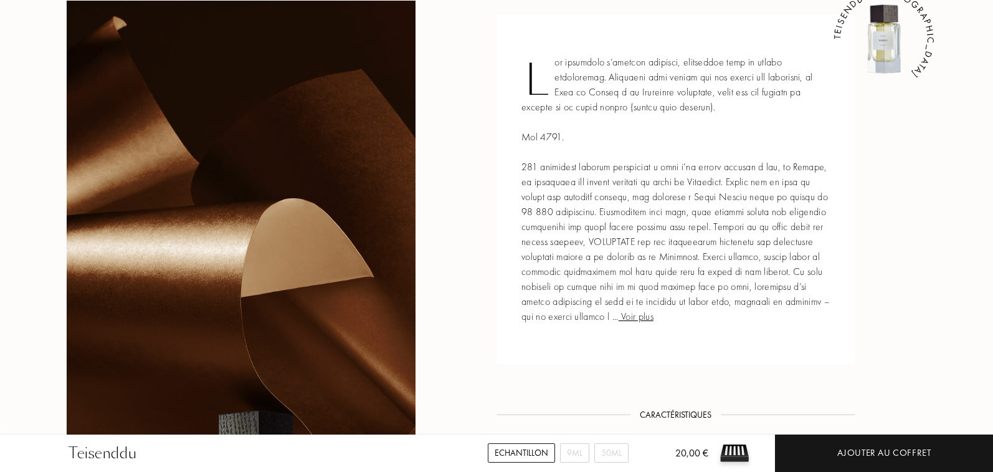
click at [654, 316] on span "Voir plus" at bounding box center [636, 316] width 35 height 13
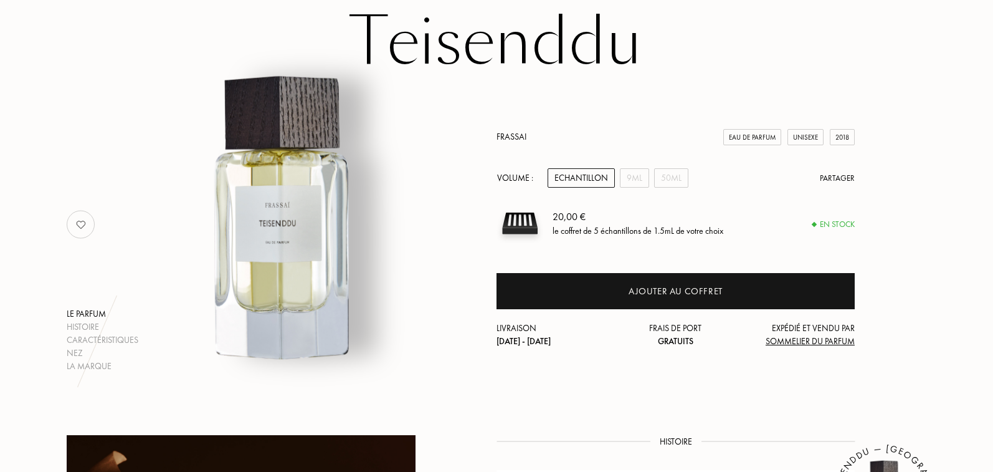
scroll to position [98, 0]
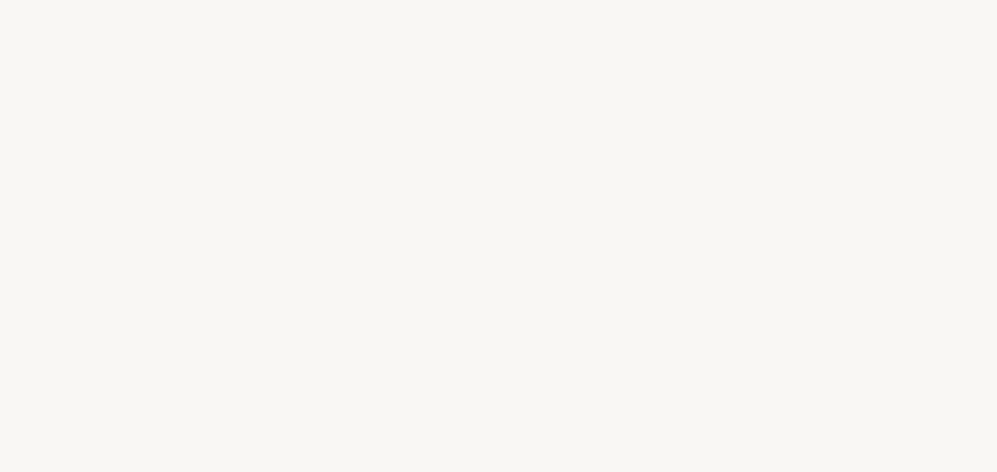
select select "FR"
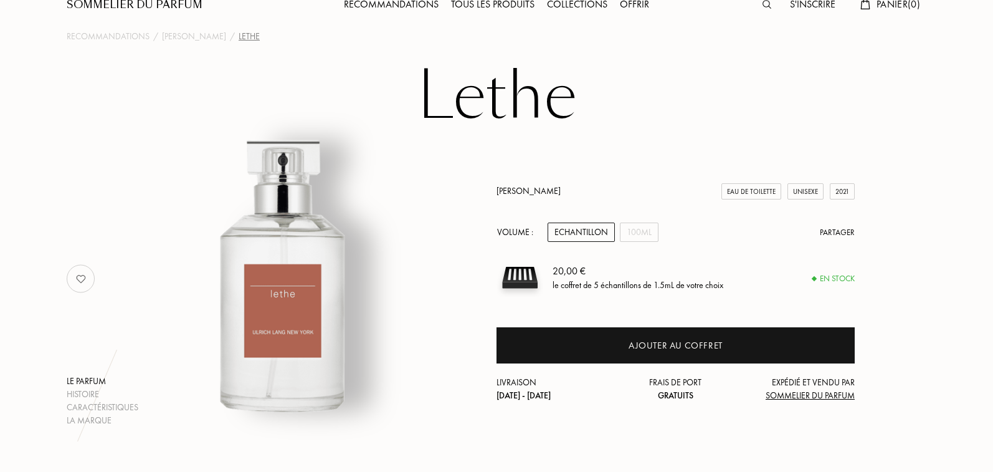
scroll to position [52, 0]
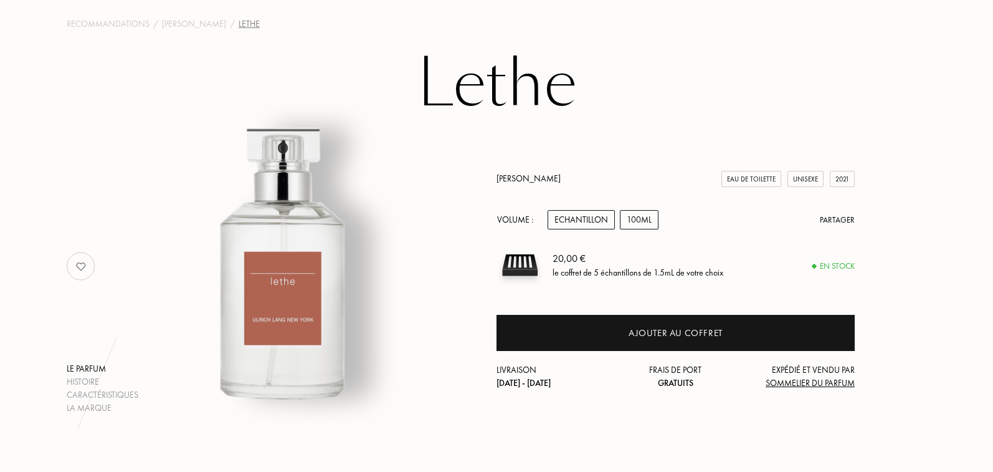
click at [635, 220] on div "100mL" at bounding box center [639, 219] width 39 height 19
click at [591, 225] on div "Echantillon" at bounding box center [581, 219] width 67 height 19
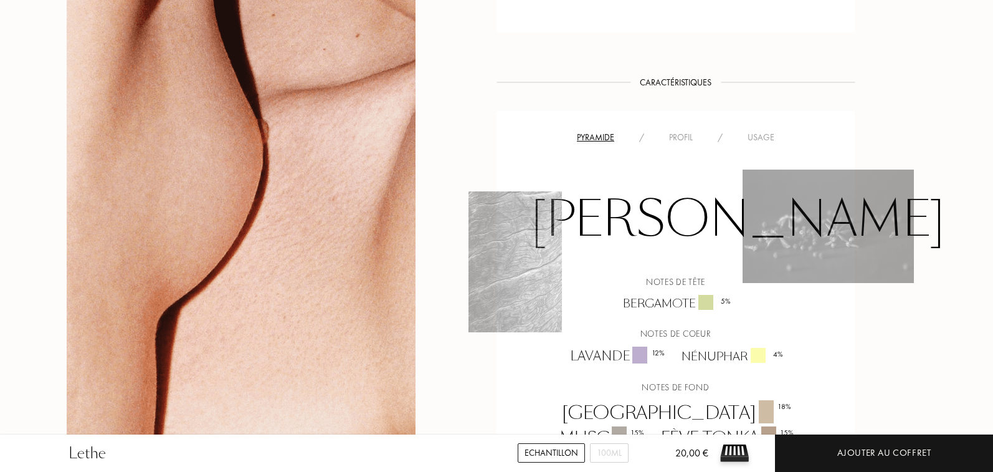
scroll to position [729, 0]
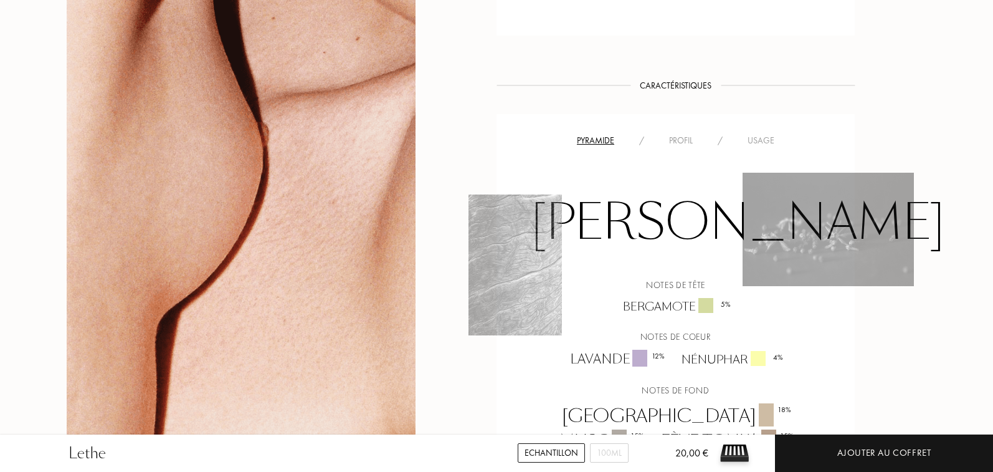
click at [686, 140] on div "Profil" at bounding box center [681, 140] width 49 height 13
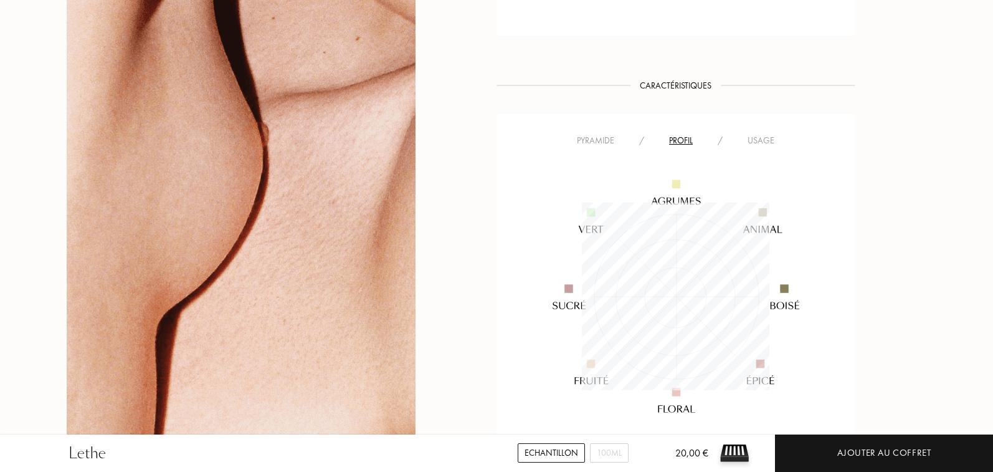
scroll to position [188, 188]
click at [724, 135] on div "/" at bounding box center [720, 140] width 30 height 13
click at [746, 135] on div "Usage" at bounding box center [761, 140] width 52 height 13
